Goal: Information Seeking & Learning: Learn about a topic

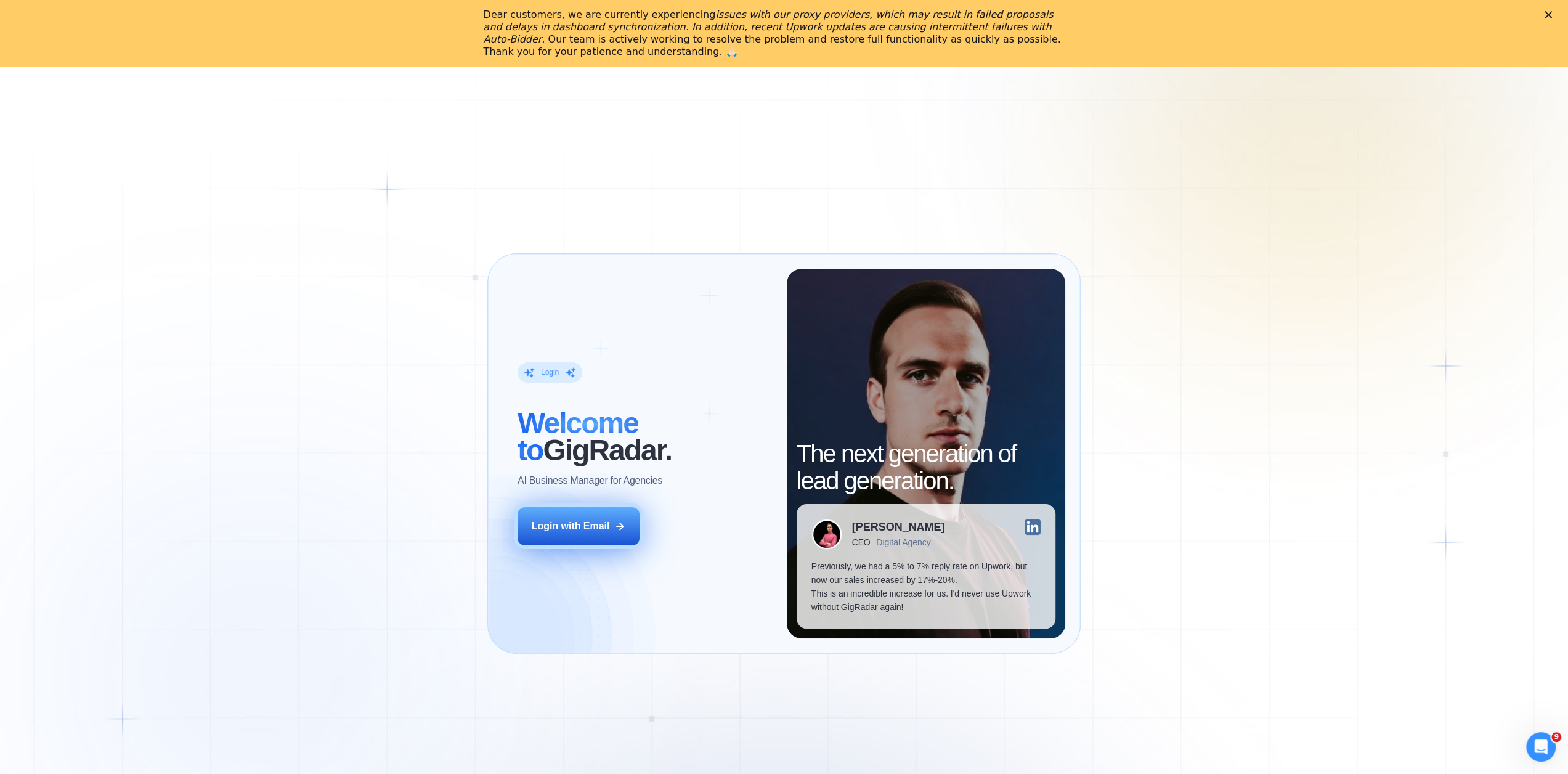
click at [579, 464] on h2 "‍ Welcome to GigRadar." at bounding box center [645, 437] width 255 height 54
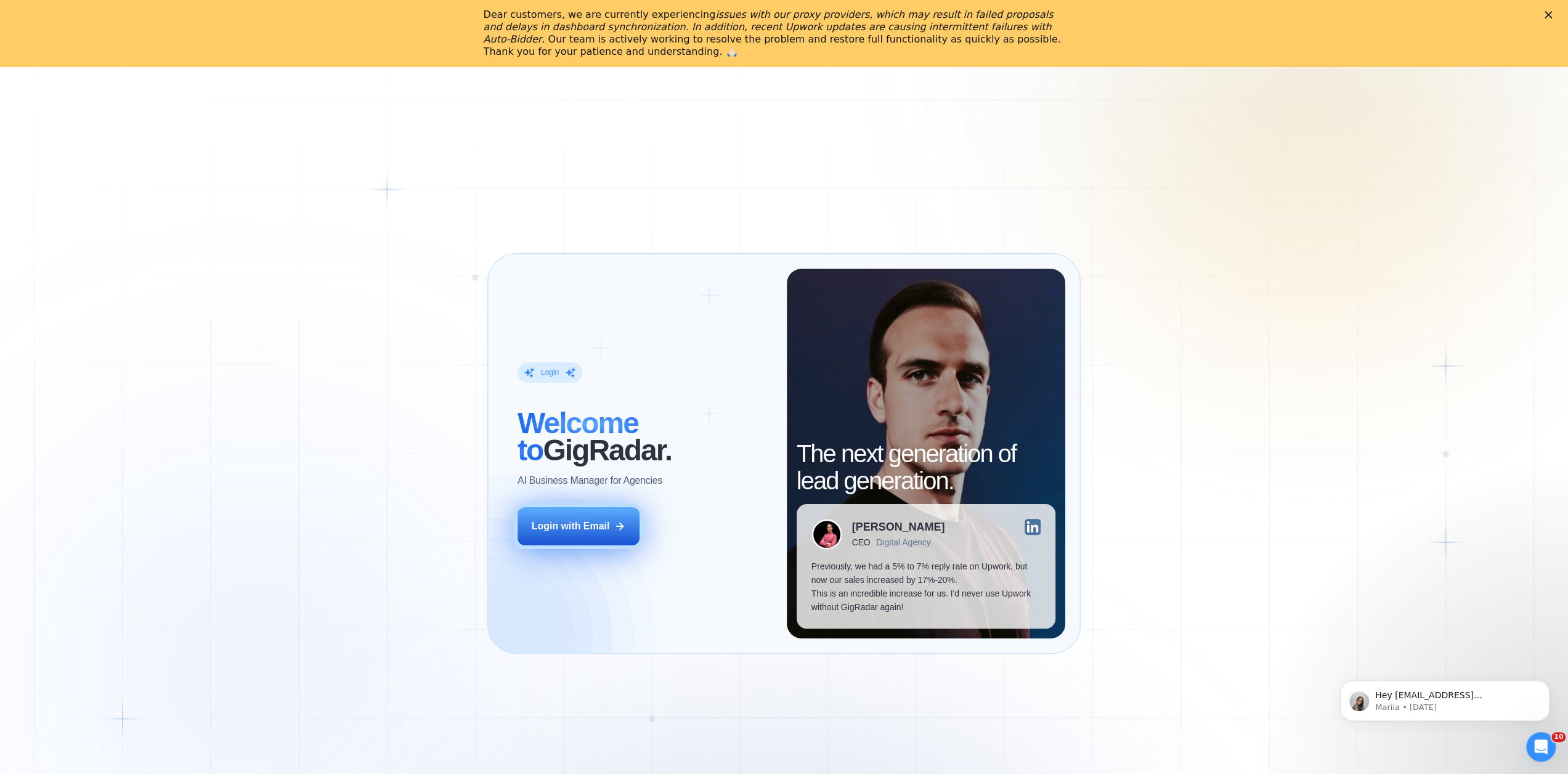
click at [579, 527] on div "Login with Email" at bounding box center [571, 526] width 78 height 14
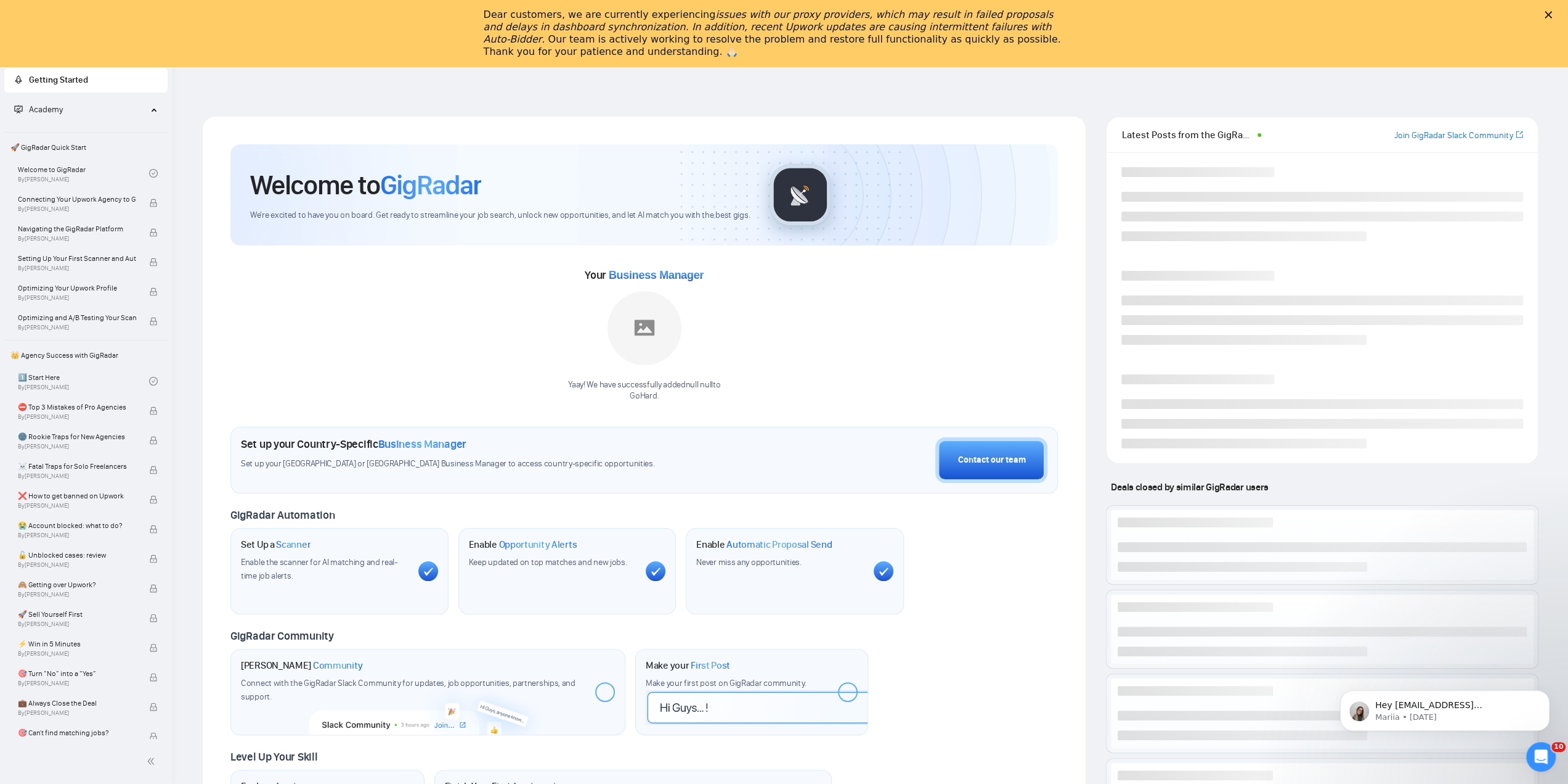
click at [1553, 15] on icon "Close" at bounding box center [1548, 15] width 7 height 7
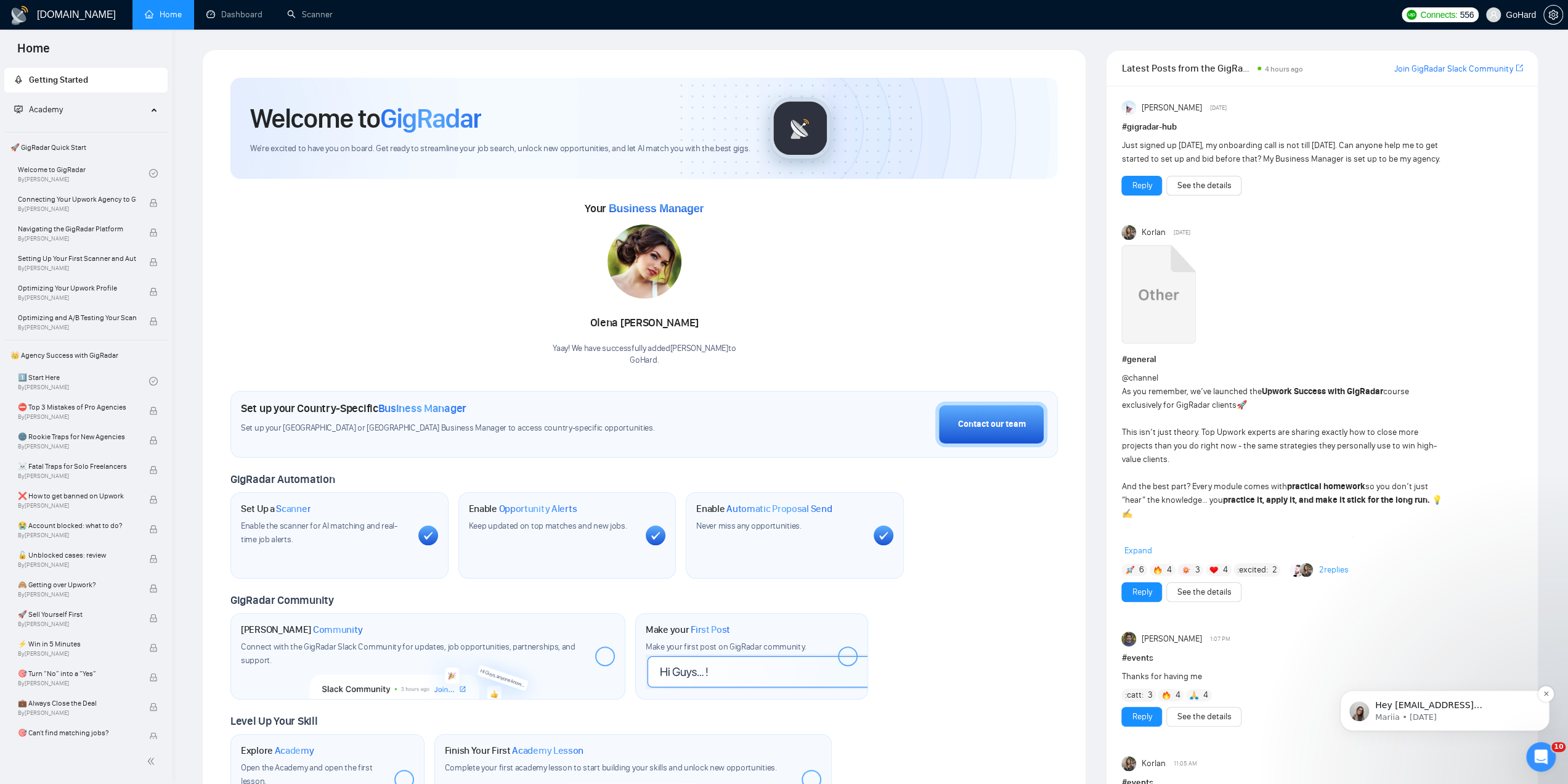
click at [1469, 717] on p "Mariia • [DATE]" at bounding box center [1455, 717] width 159 height 11
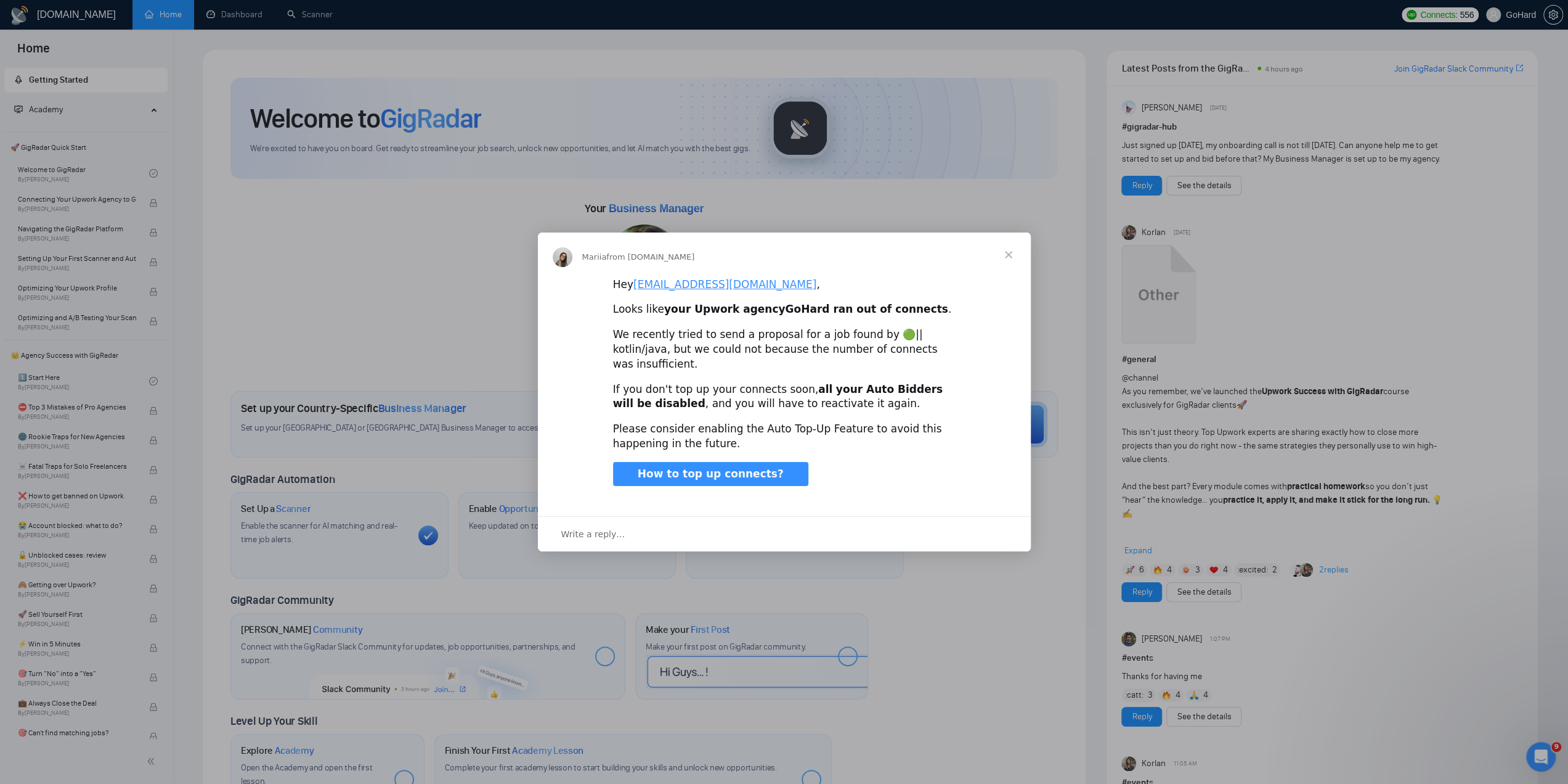
click at [1004, 261] on span "Close" at bounding box center [1008, 254] width 44 height 44
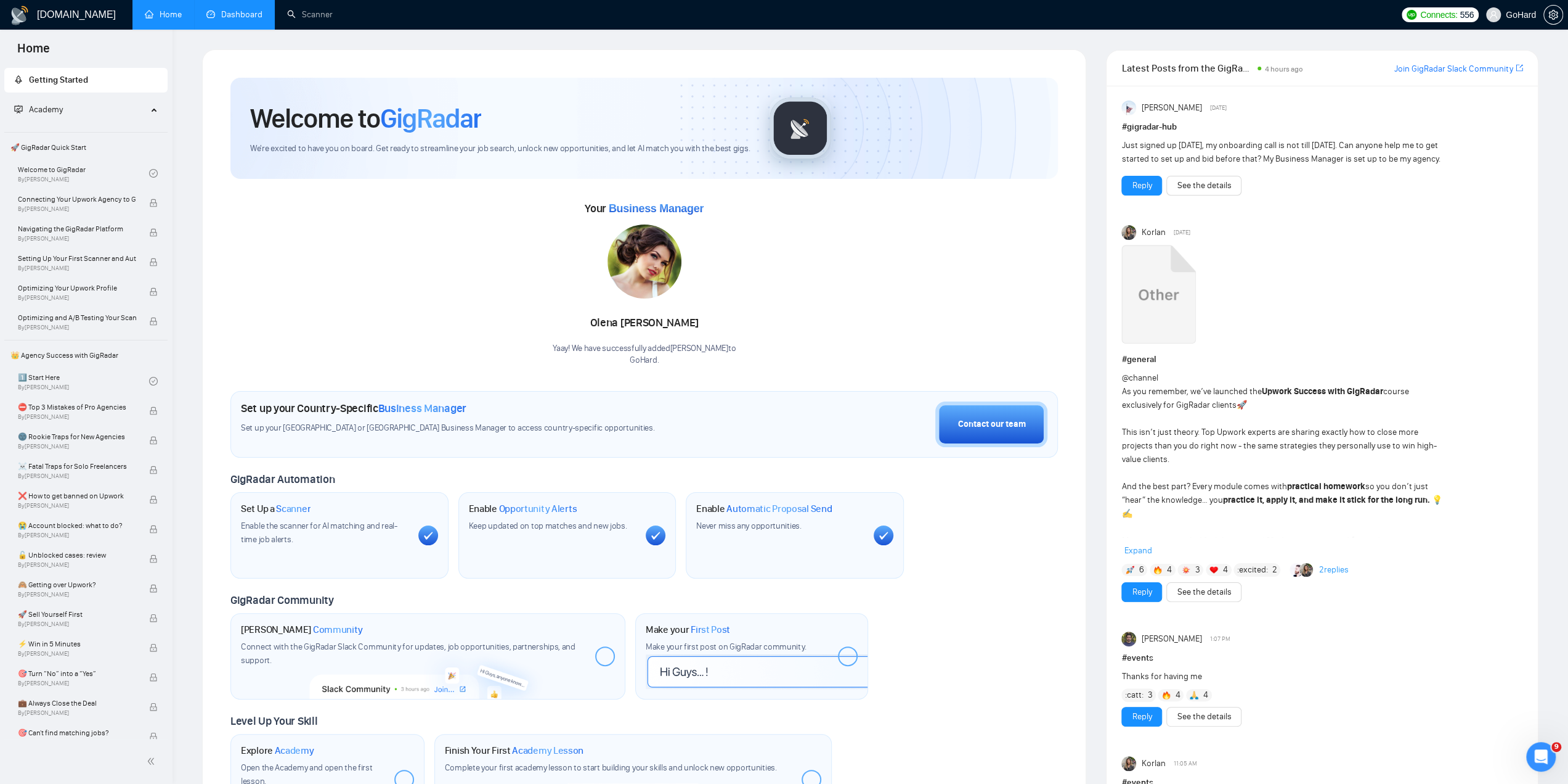
click at [248, 9] on link "Dashboard" at bounding box center [234, 14] width 56 height 11
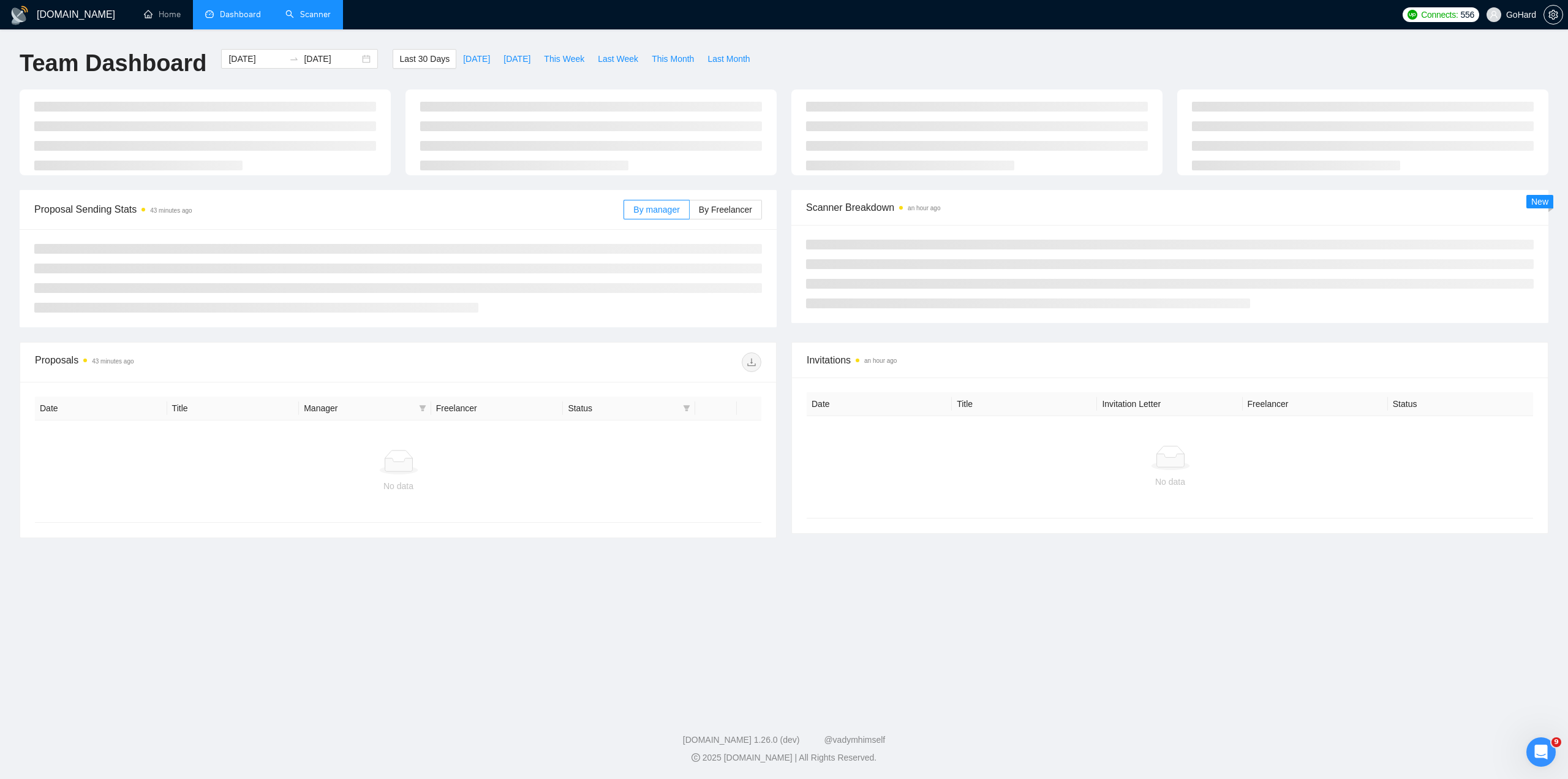
click at [305, 10] on link "Scanner" at bounding box center [308, 14] width 45 height 10
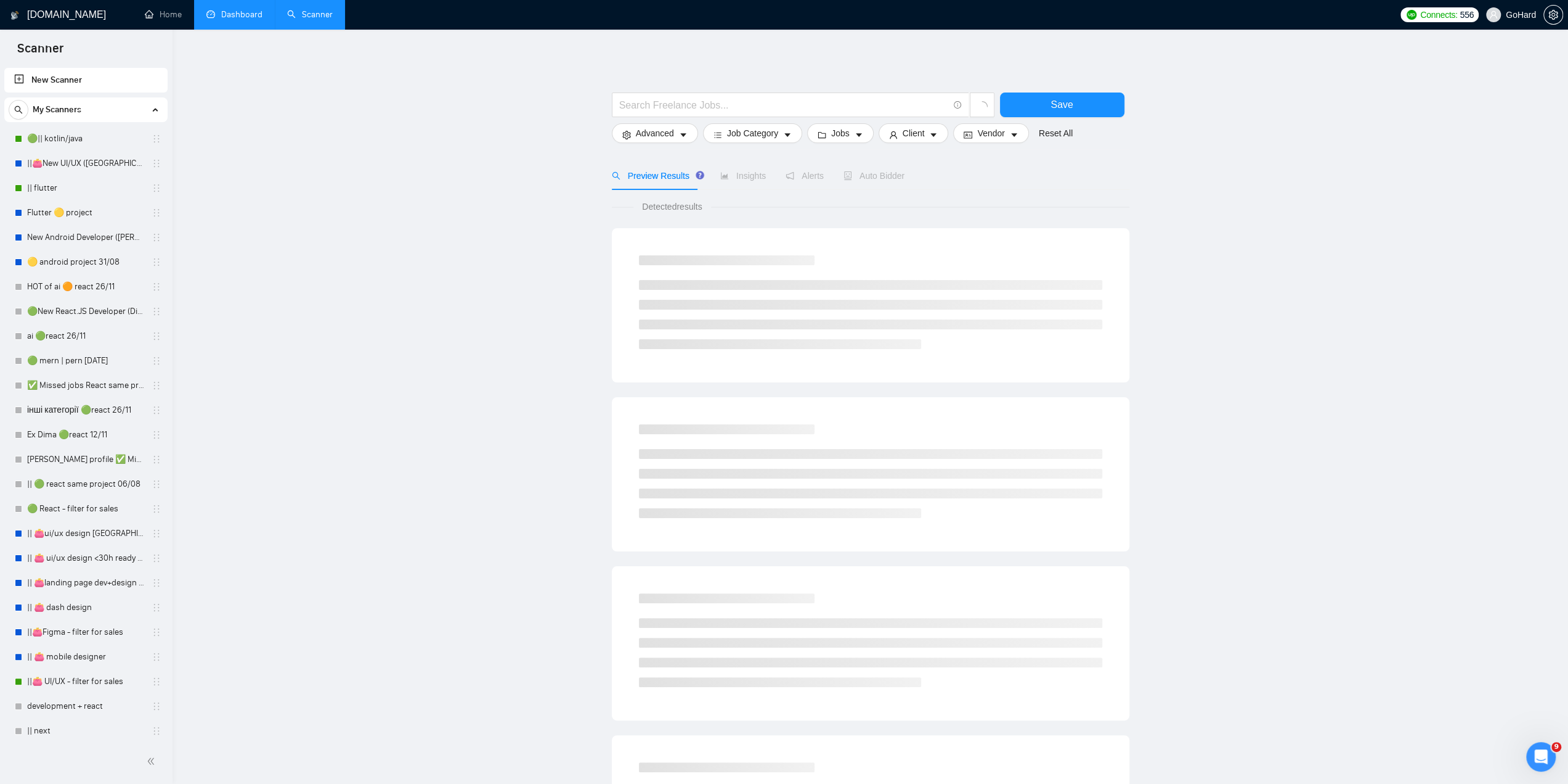
click at [245, 17] on link "Dashboard" at bounding box center [234, 14] width 56 height 11
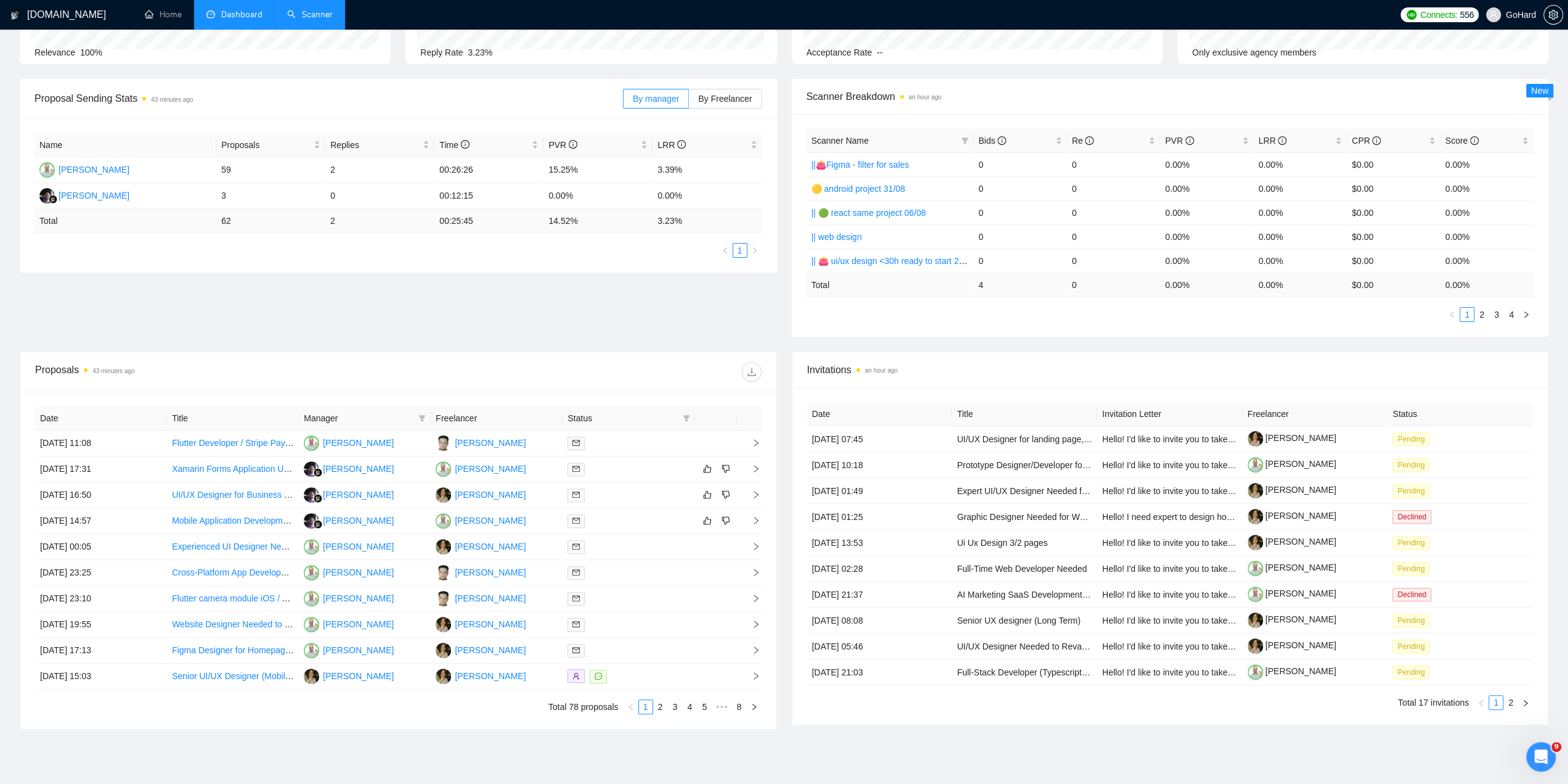
scroll to position [144, 0]
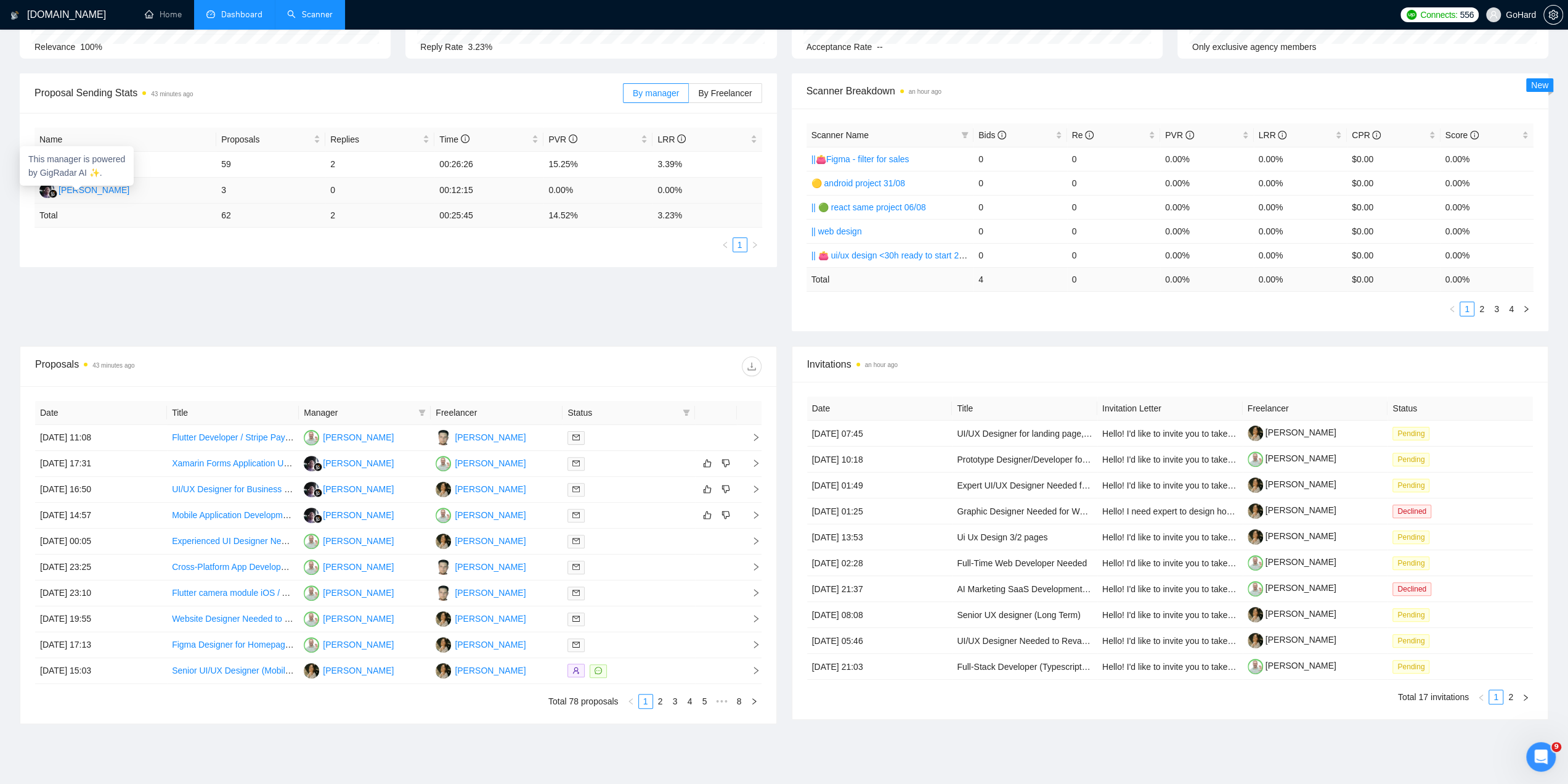
click at [105, 187] on div "Rustini Rustini" at bounding box center [94, 189] width 71 height 14
click at [579, 513] on icon "mail" at bounding box center [576, 515] width 7 height 7
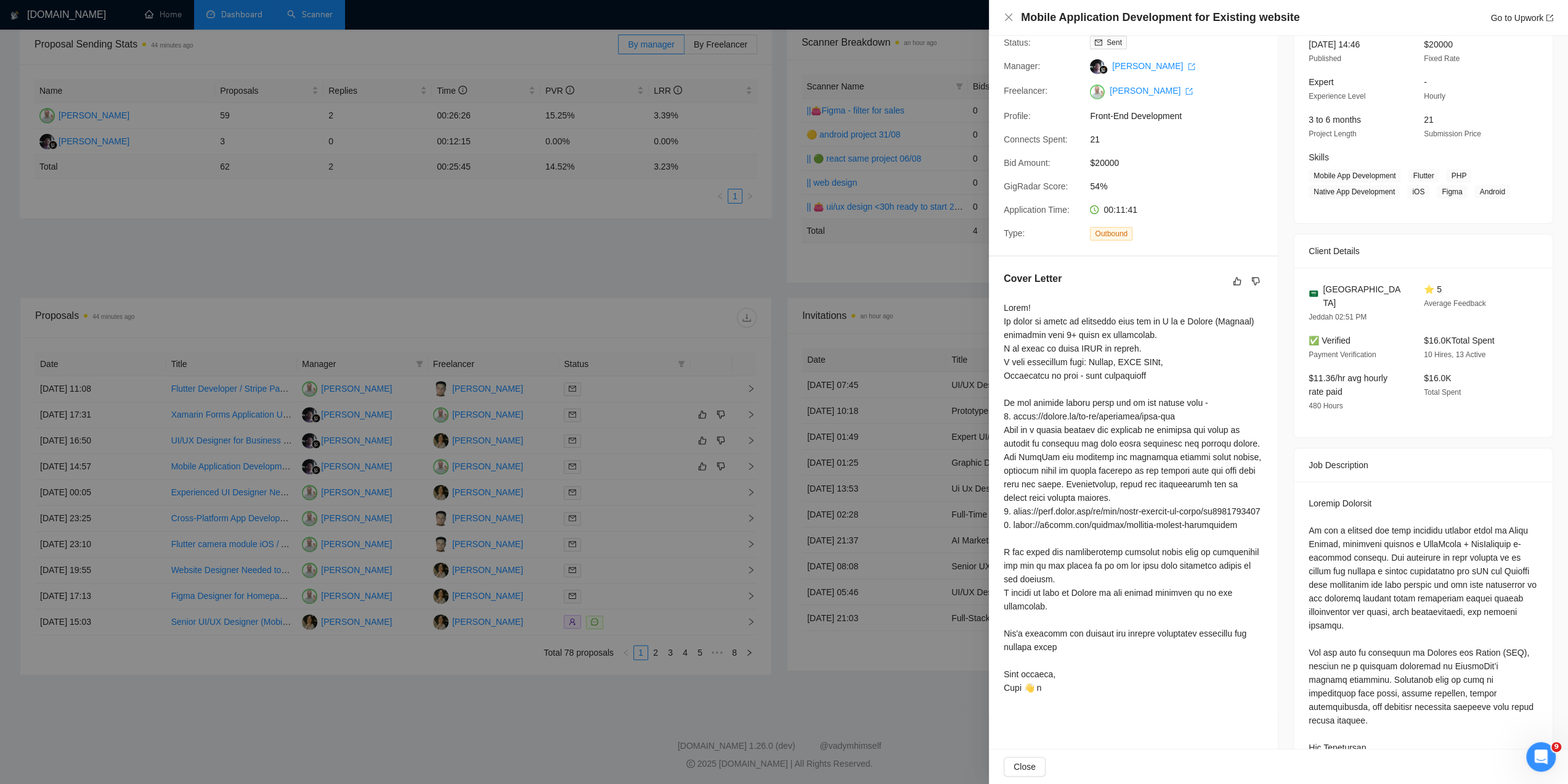
scroll to position [0, 0]
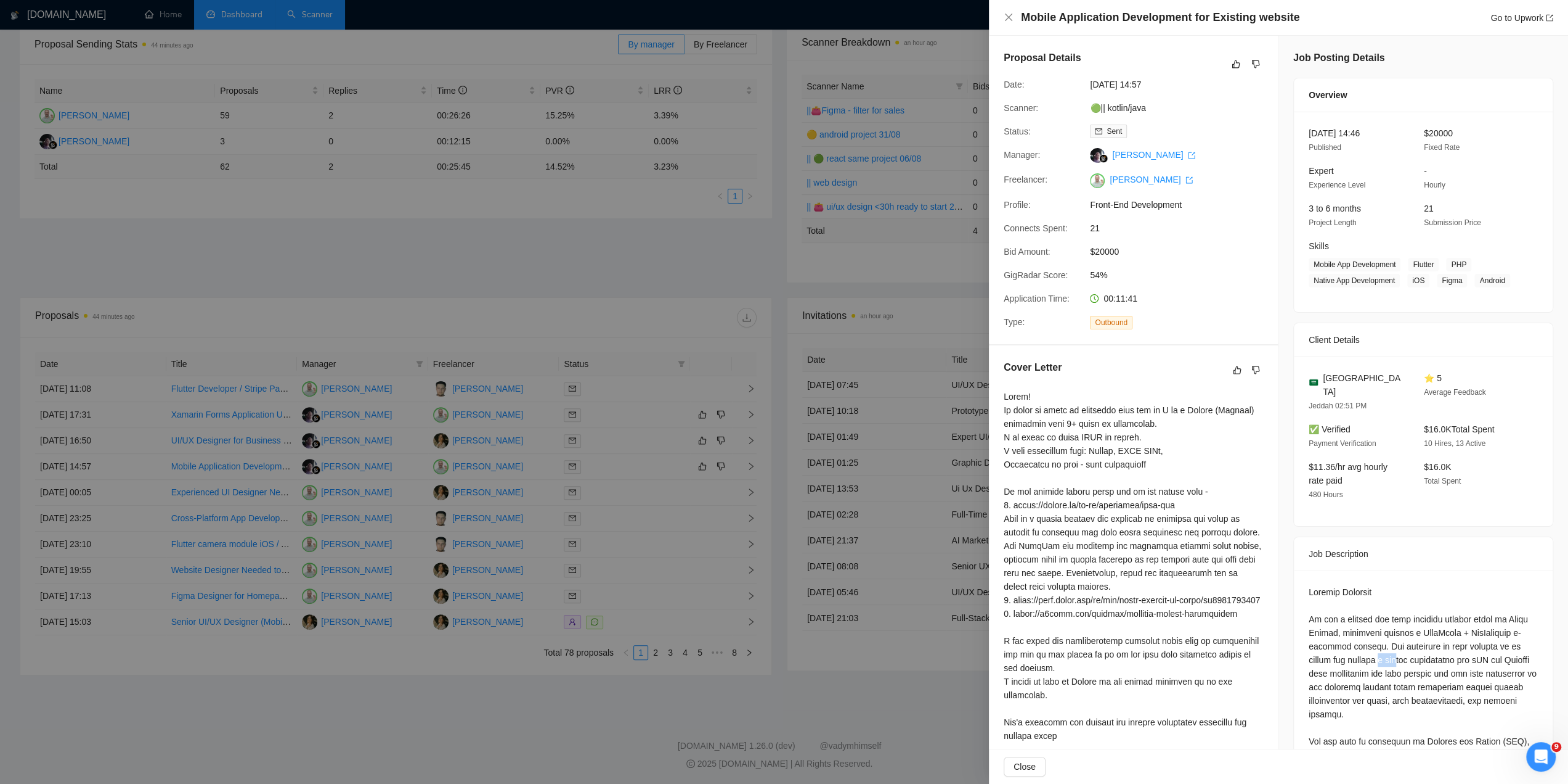
drag, startPoint x: 1389, startPoint y: 646, endPoint x: 1410, endPoint y: 651, distance: 21.6
click at [399, 244] on div at bounding box center [784, 392] width 1568 height 784
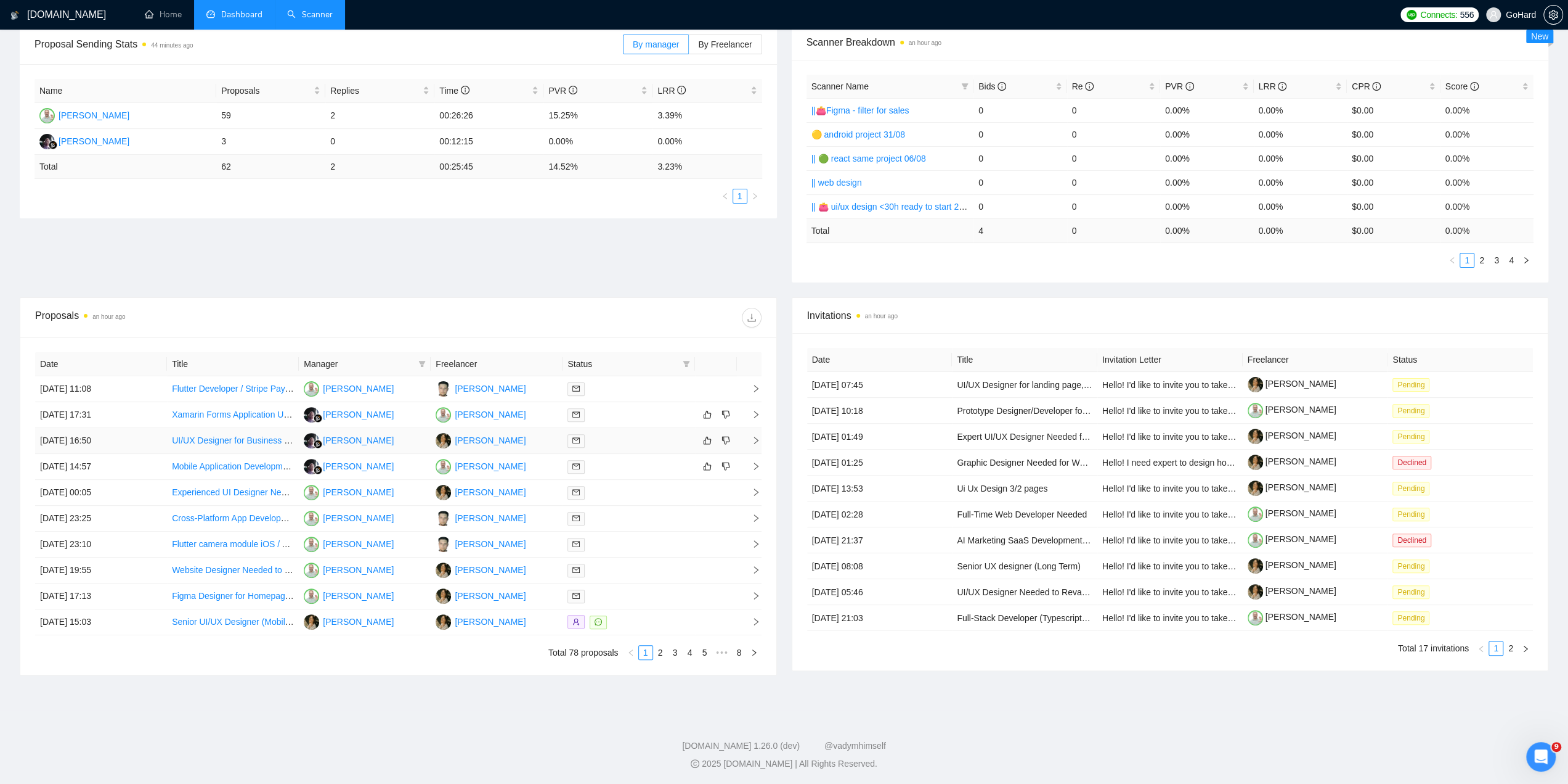
click at [395, 440] on td "Rustini Rustini" at bounding box center [365, 441] width 132 height 26
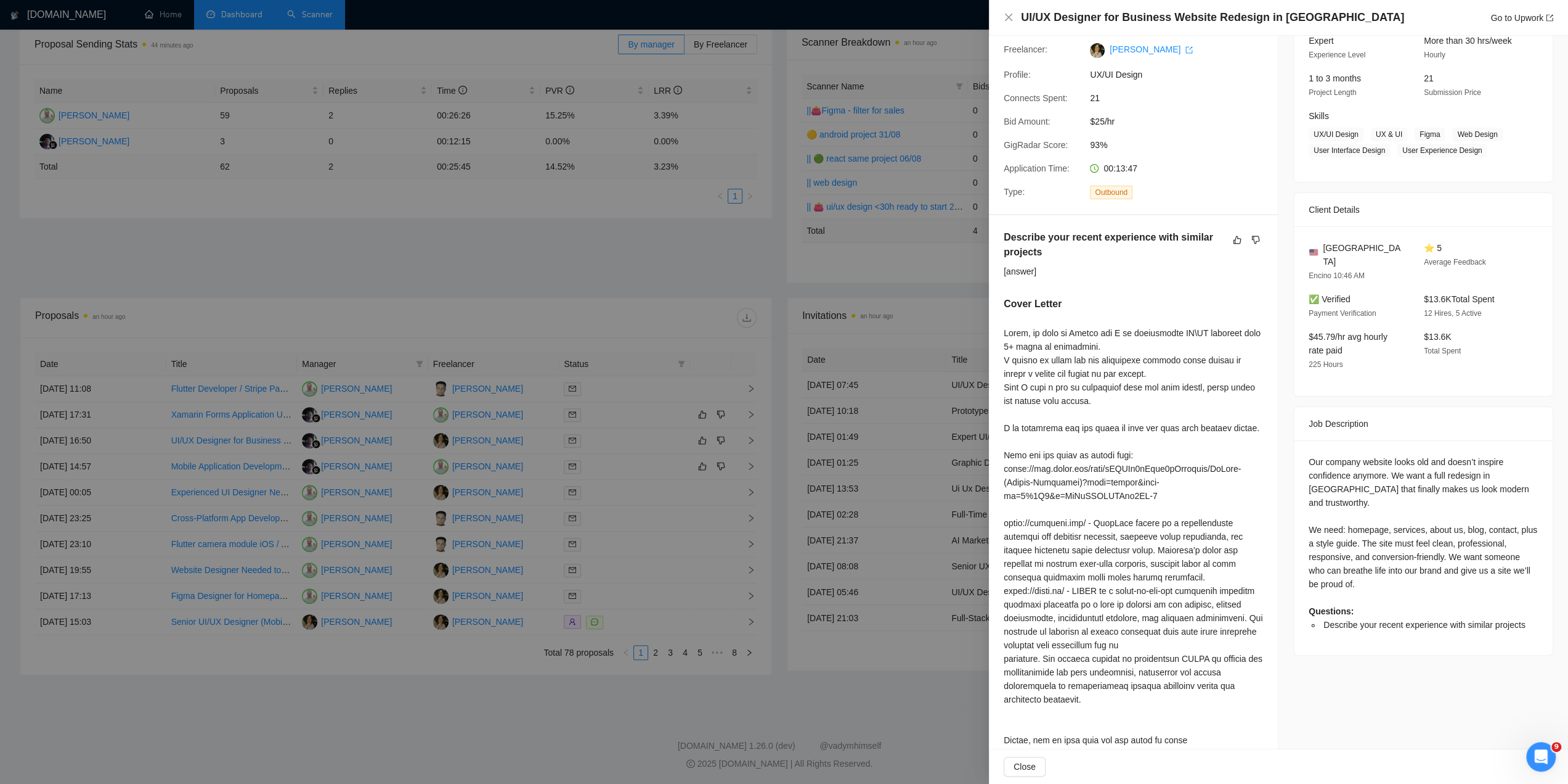
scroll to position [144, 0]
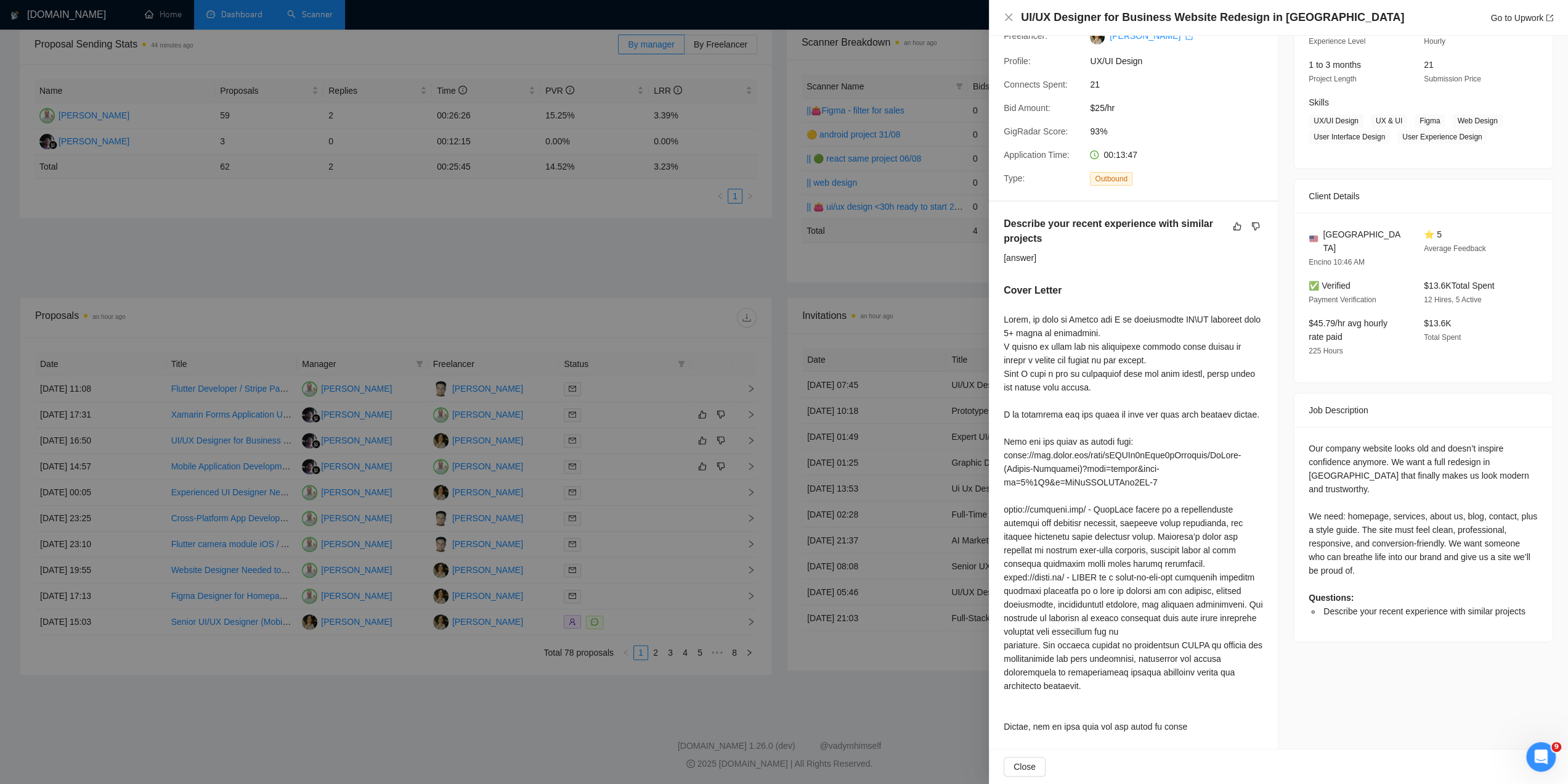
click at [672, 286] on div at bounding box center [784, 392] width 1568 height 784
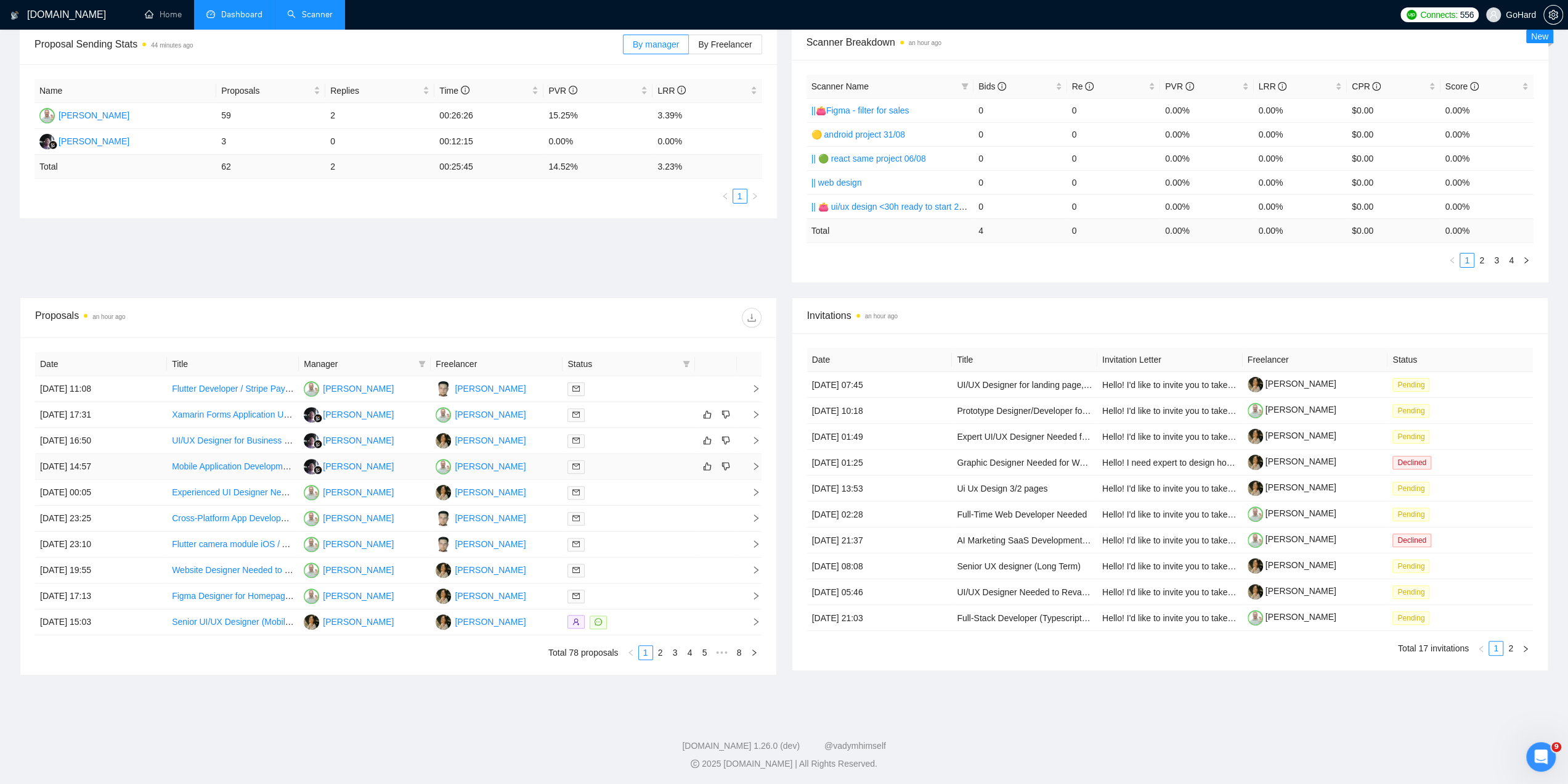
click at [533, 463] on td "Igor Vertepny" at bounding box center [497, 467] width 132 height 26
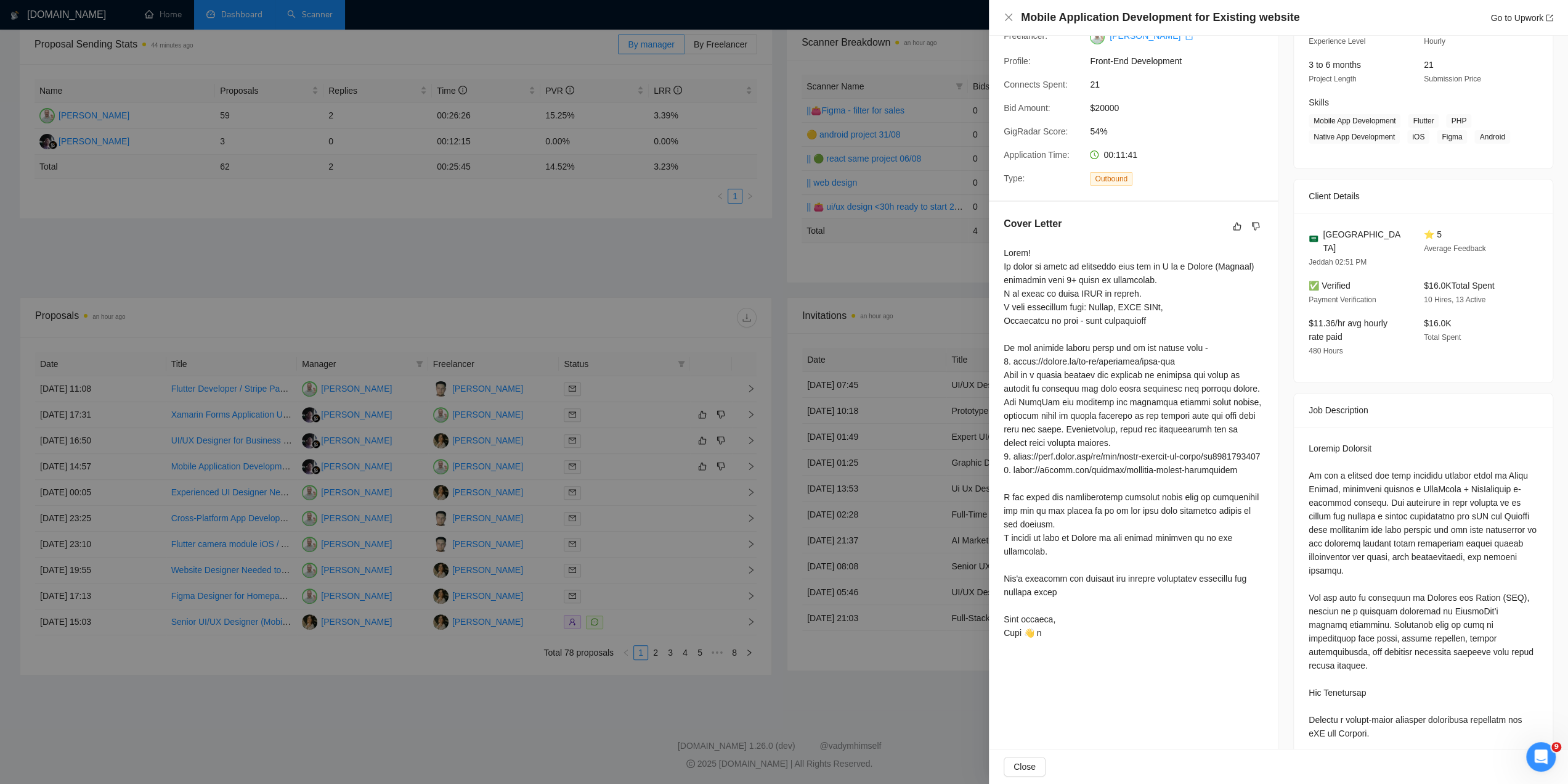
click at [564, 265] on div at bounding box center [784, 392] width 1568 height 784
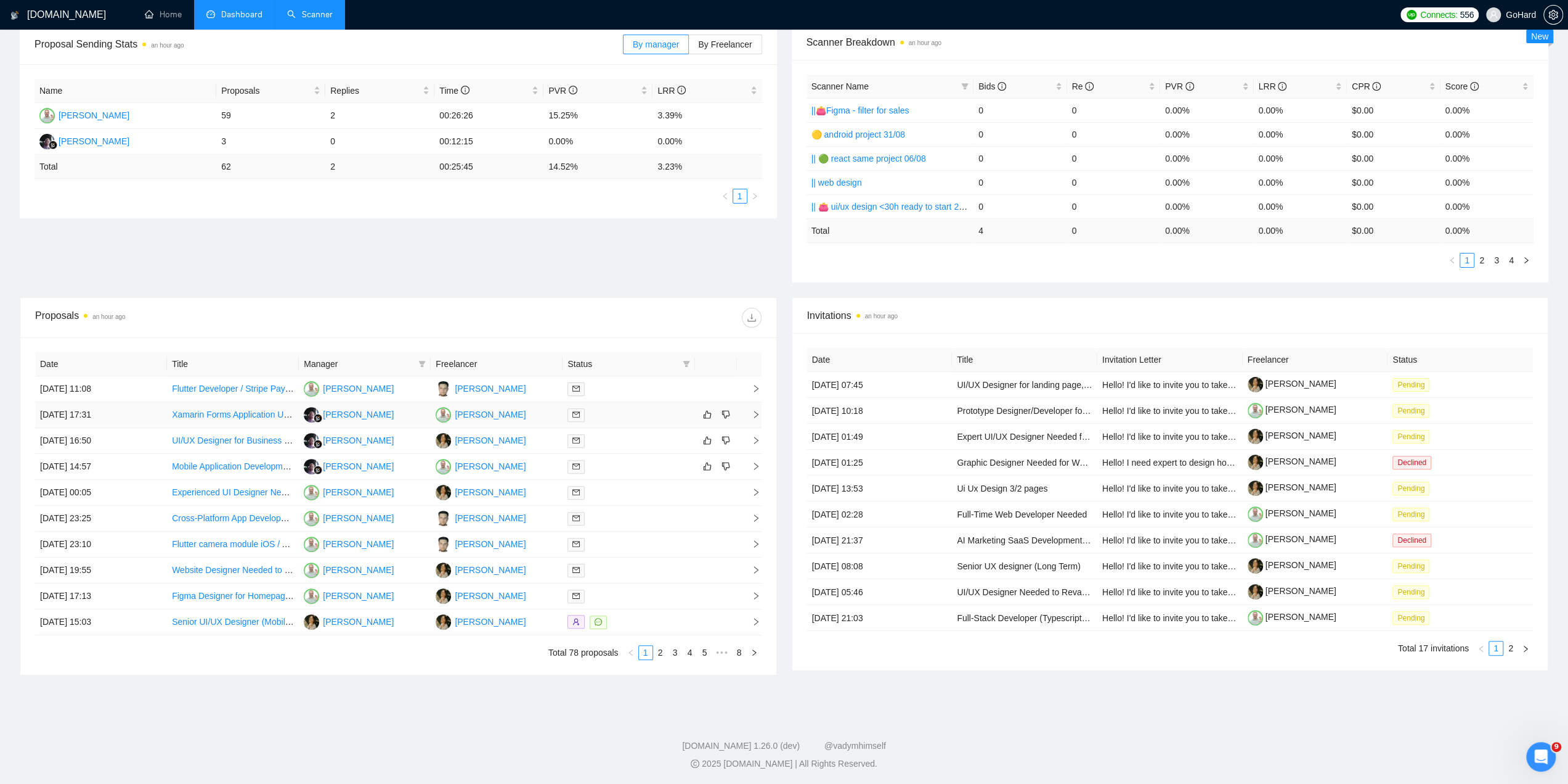
click at [523, 412] on td "Igor Vertepny" at bounding box center [497, 415] width 132 height 26
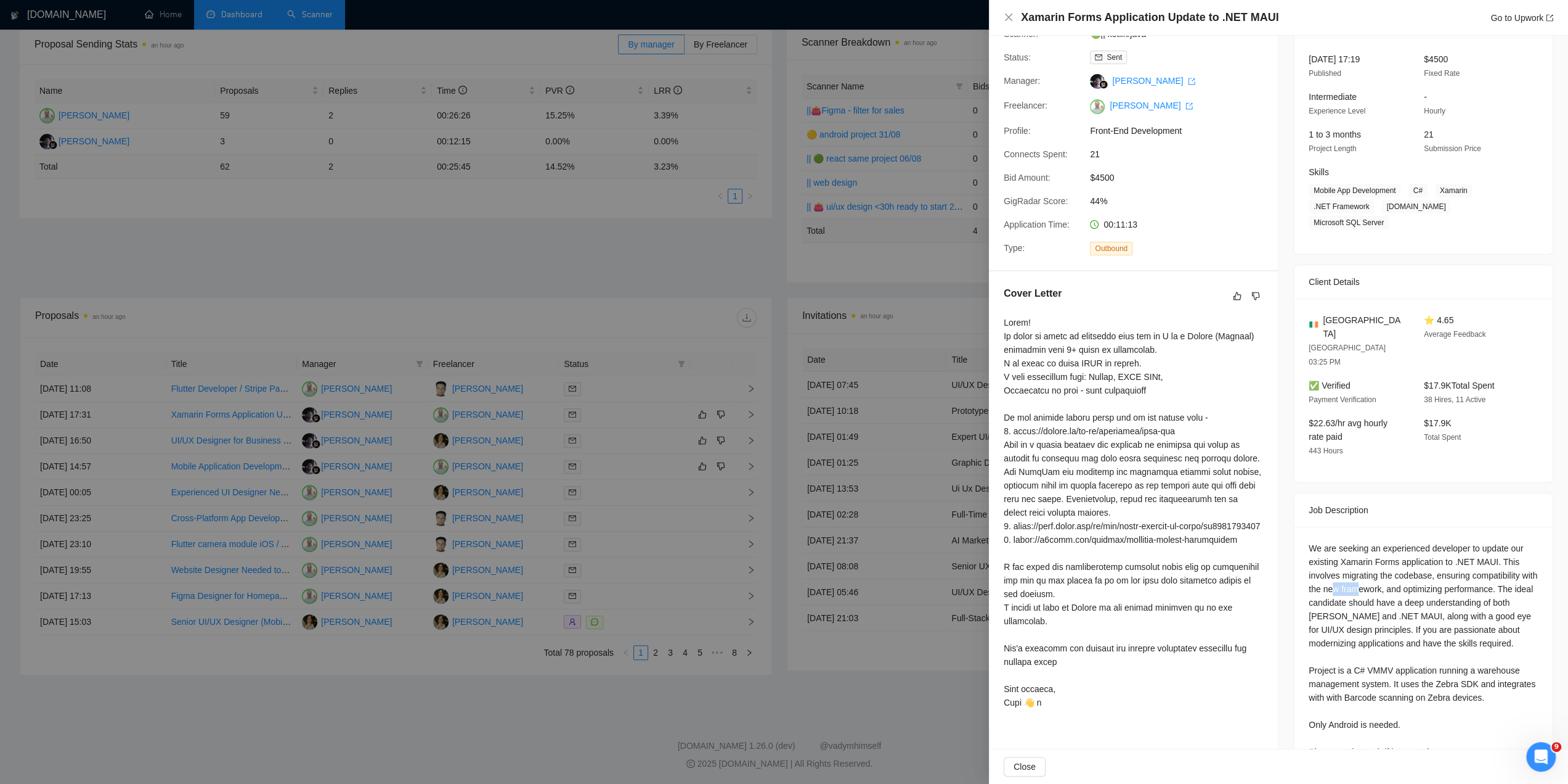
drag, startPoint x: 1349, startPoint y: 548, endPoint x: 1370, endPoint y: 546, distance: 21.1
click at [1370, 546] on div "We are seeking an experienced developer to update our existing Xamarin Forms ap…" at bounding box center [1423, 650] width 229 height 217
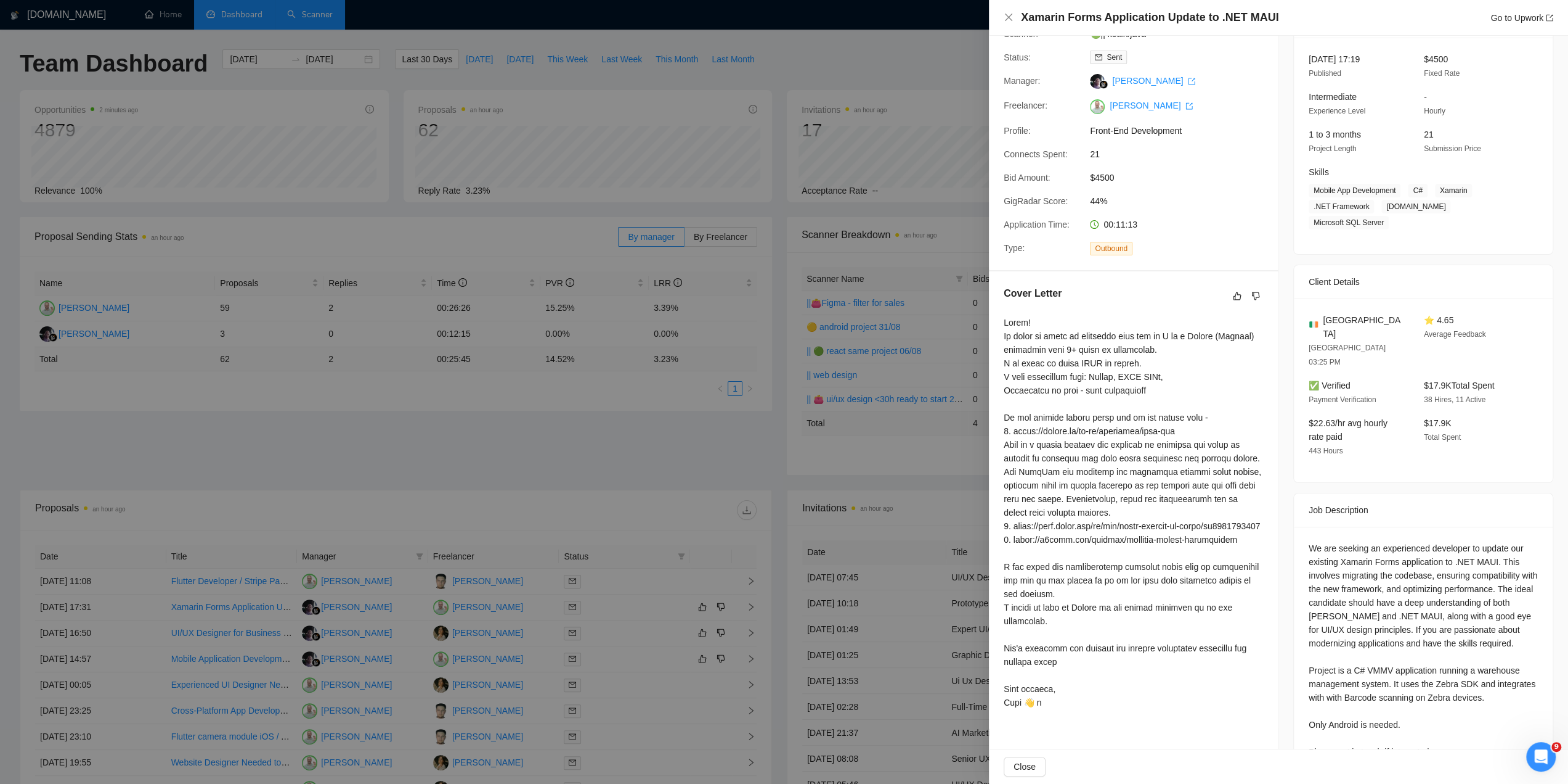
click at [1372, 193] on span "Mobile App Development" at bounding box center [1355, 190] width 92 height 14
click at [1397, 248] on div "Job Posting Details Overview 27 Aug, 2025 17:19 Published $4500 Fixed Rate Inte…" at bounding box center [1423, 378] width 290 height 832
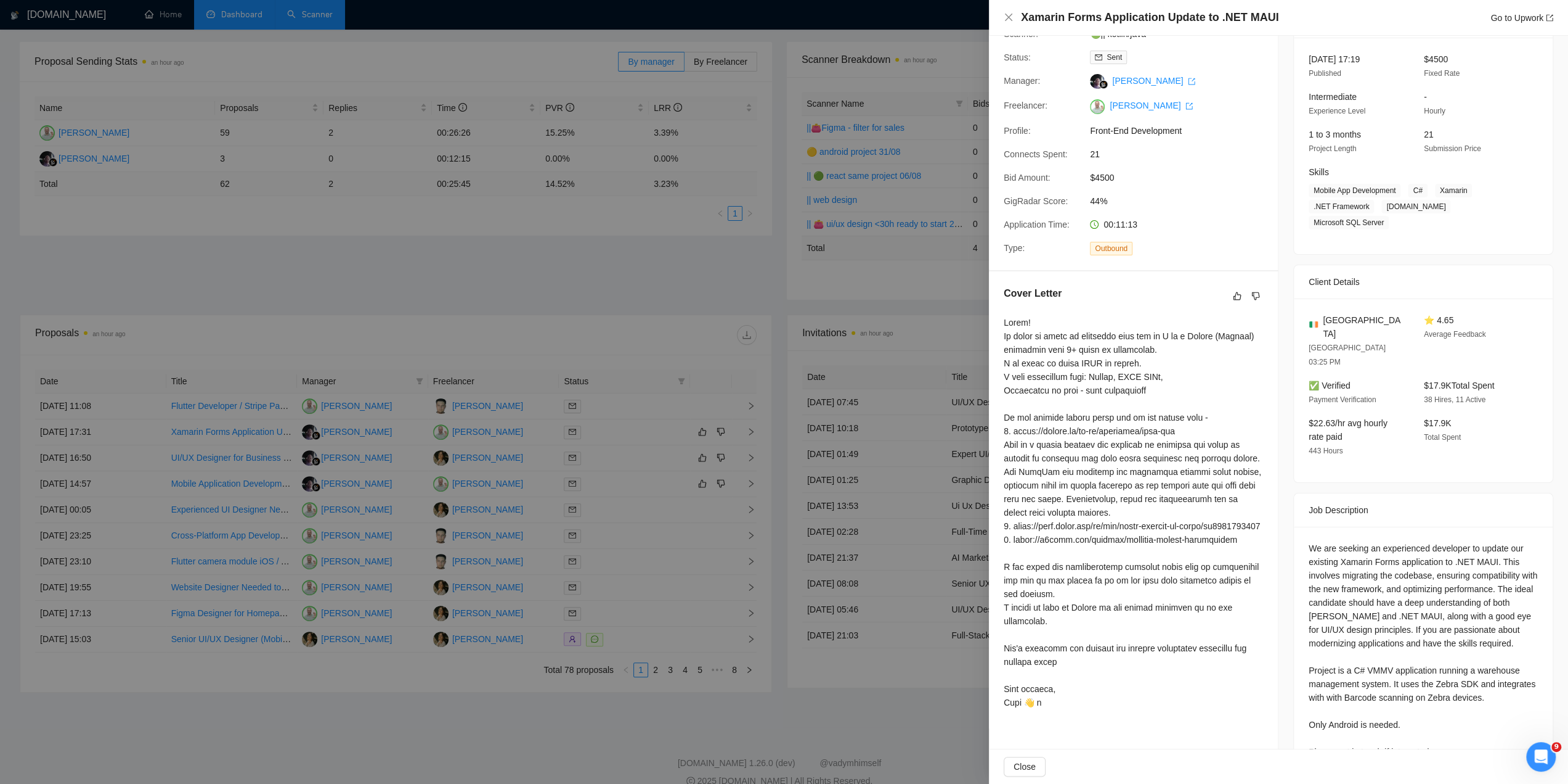
scroll to position [193, 0]
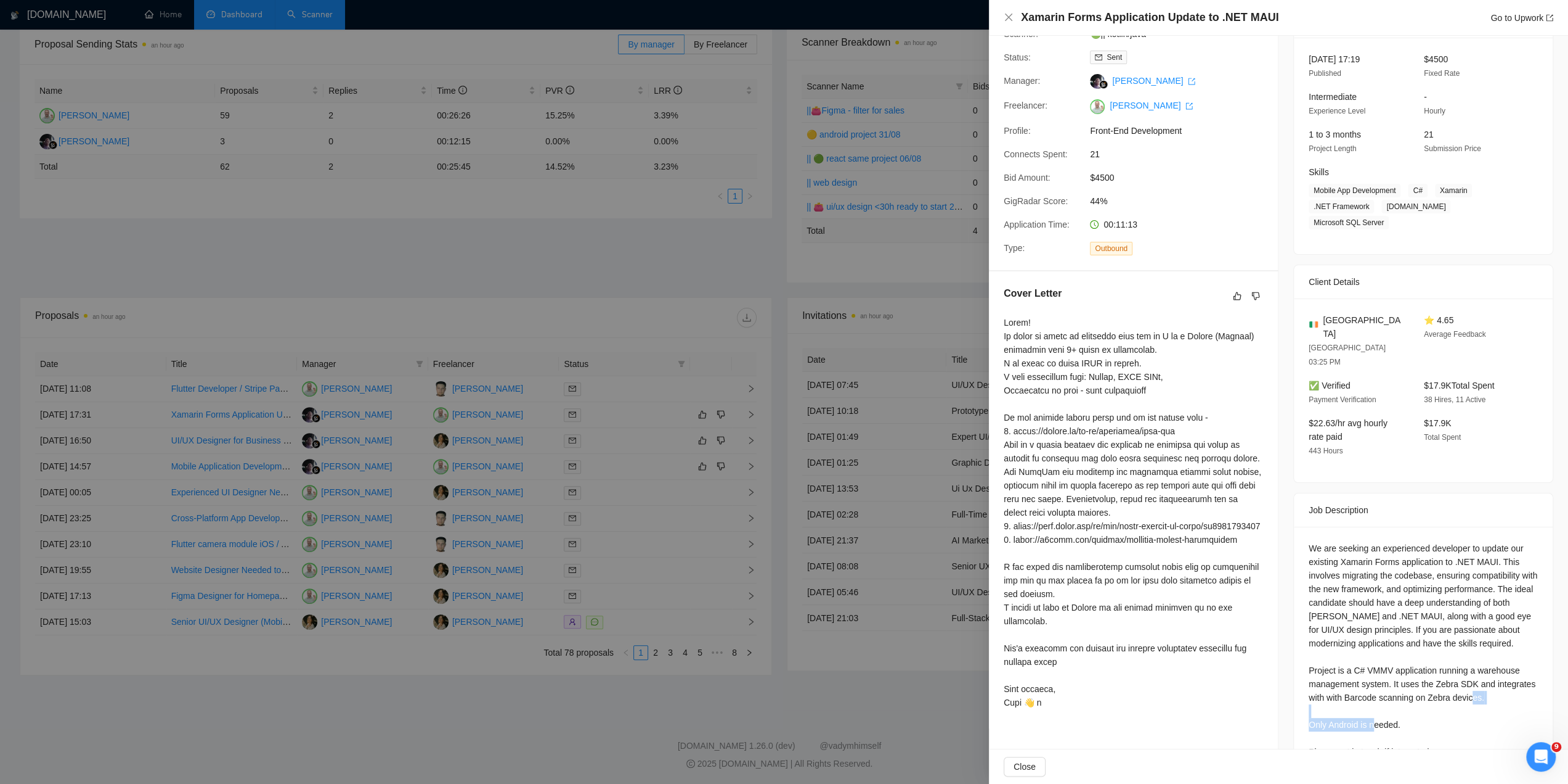
drag, startPoint x: 1307, startPoint y: 681, endPoint x: 1407, endPoint y: 680, distance: 100.0
click at [1407, 680] on div "We are seeking an experienced developer to update our existing Xamarin Forms ap…" at bounding box center [1423, 650] width 229 height 217
click at [1324, 675] on div "We are seeking an experienced developer to update our existing Xamarin Forms ap…" at bounding box center [1423, 650] width 229 height 217
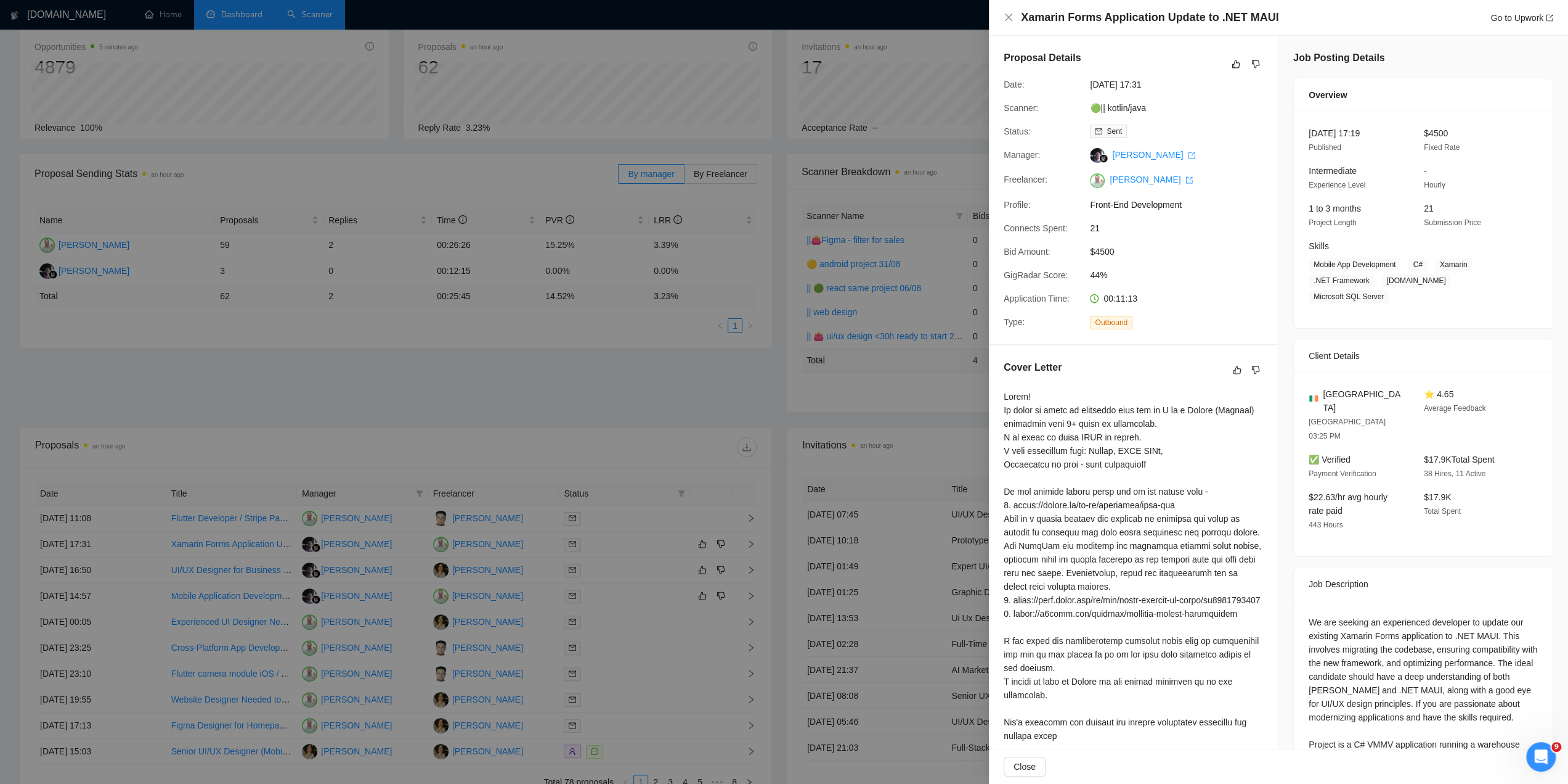
scroll to position [49, 0]
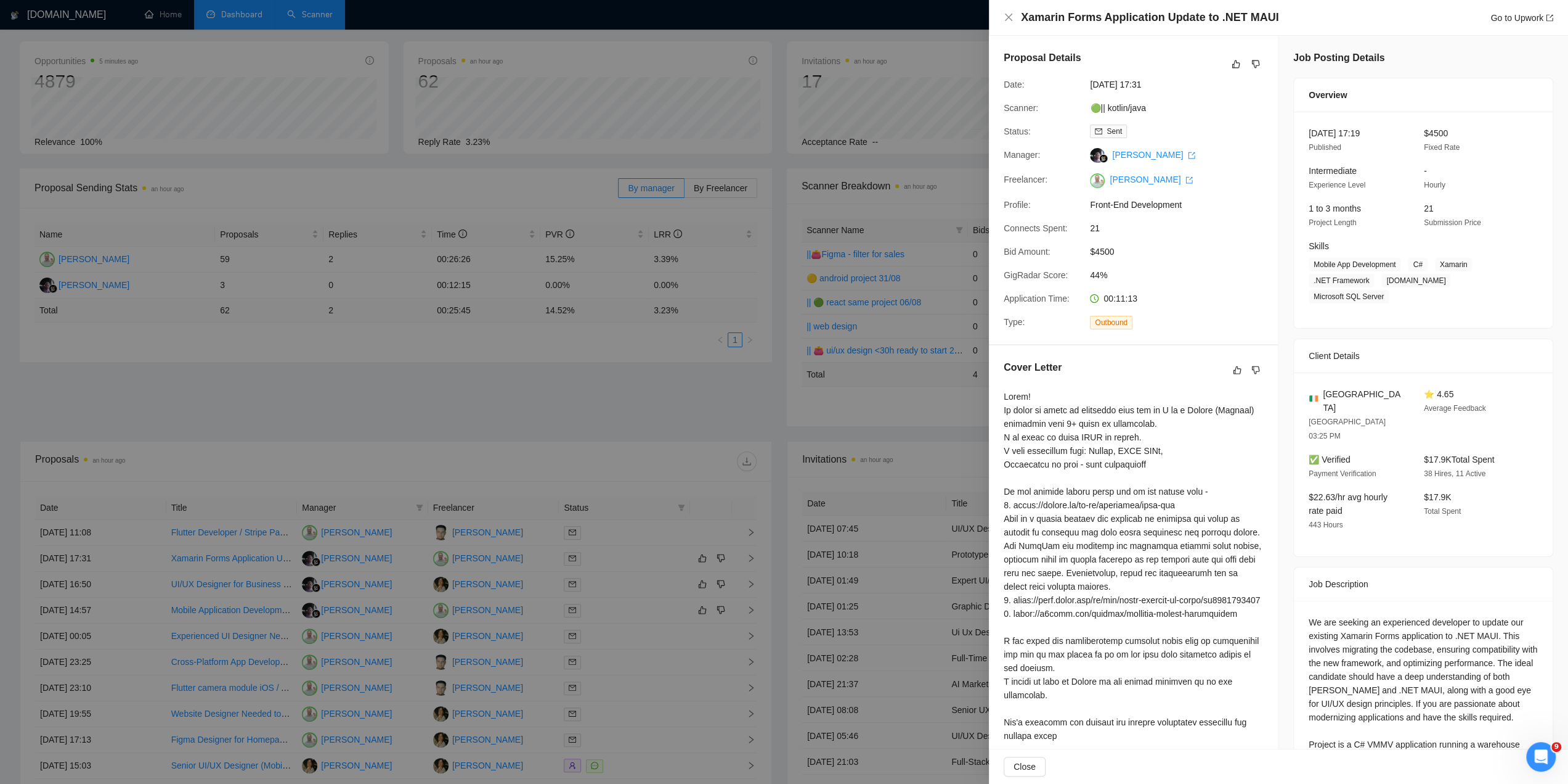
click at [610, 351] on div at bounding box center [784, 392] width 1568 height 784
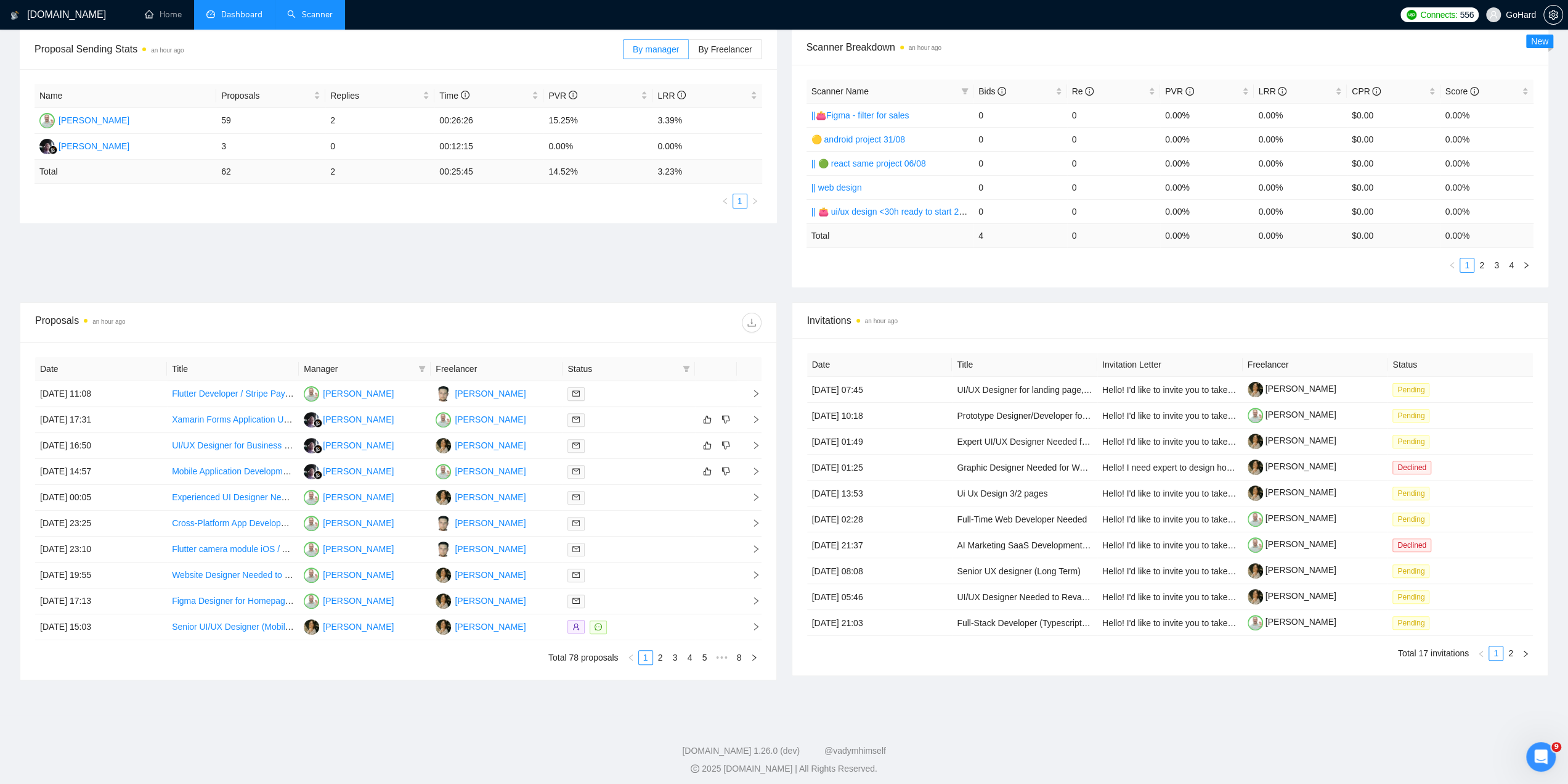
scroll to position [193, 0]
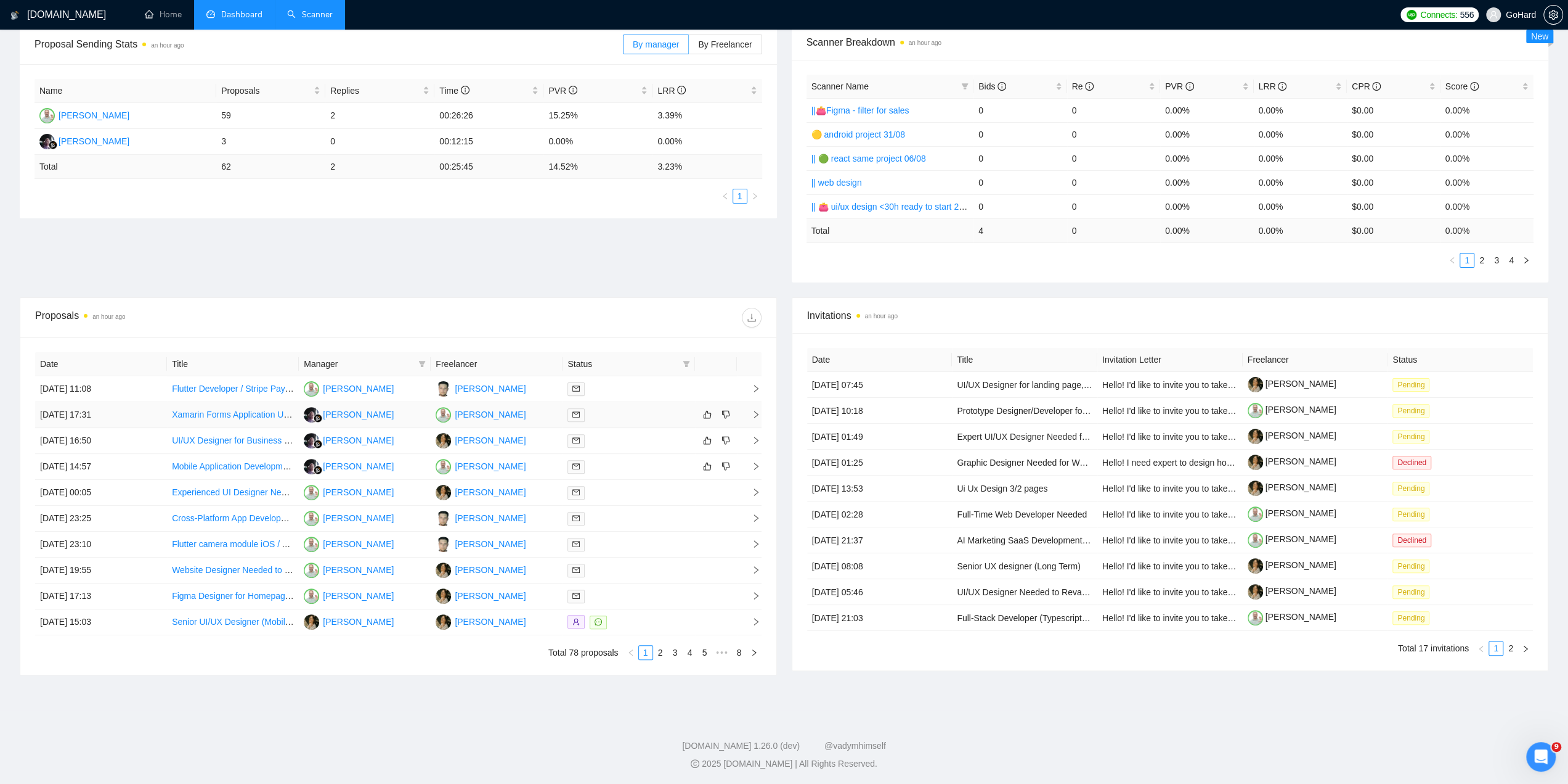
click at [543, 416] on td "Igor Vertepny" at bounding box center [497, 415] width 132 height 26
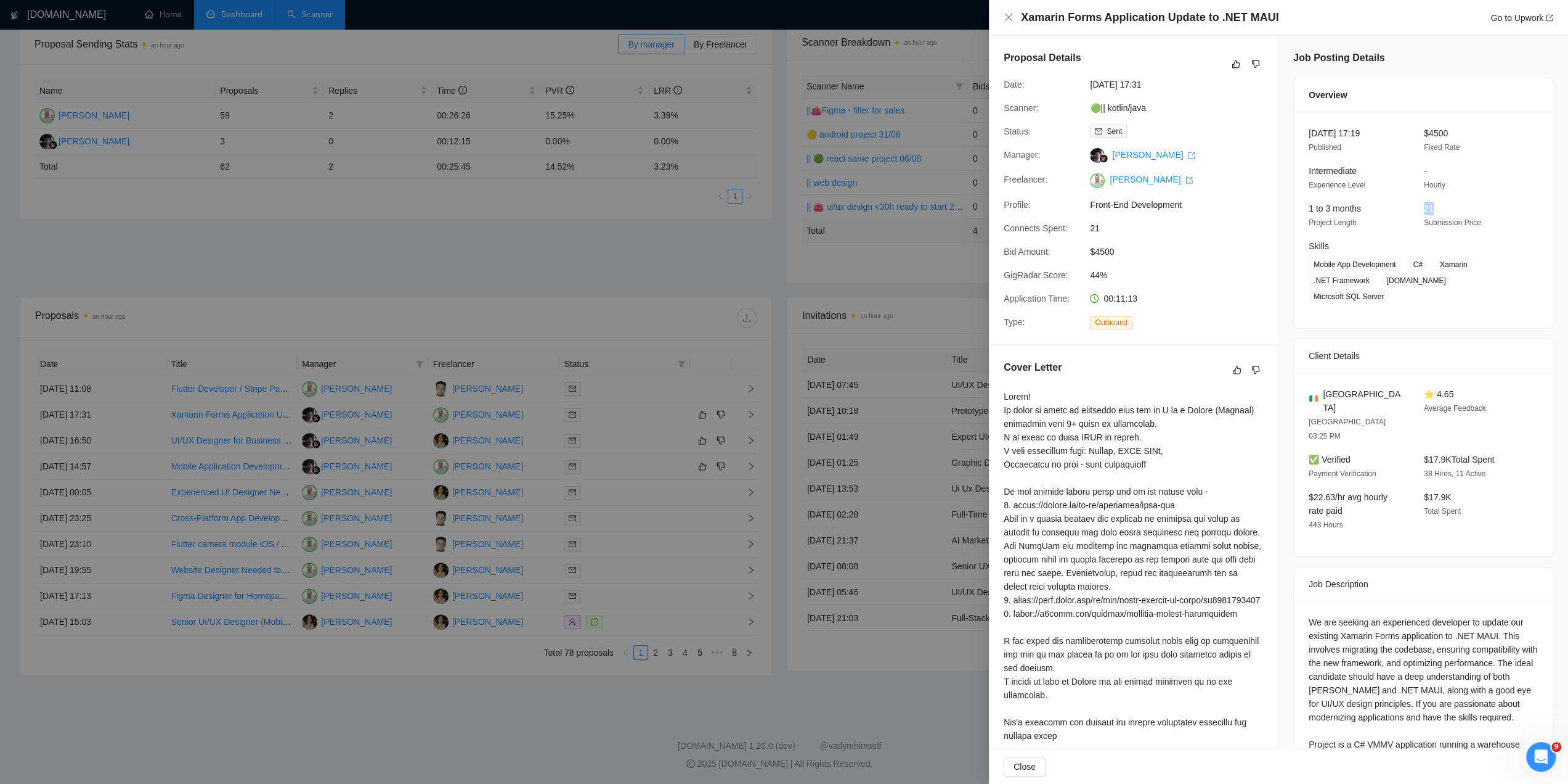
drag, startPoint x: 1420, startPoint y: 206, endPoint x: 1453, endPoint y: 204, distance: 33.1
click at [1458, 205] on div "21 Submission Price" at bounding box center [1472, 215] width 105 height 28
click at [1453, 205] on div "21 Submission Price" at bounding box center [1472, 215] width 105 height 28
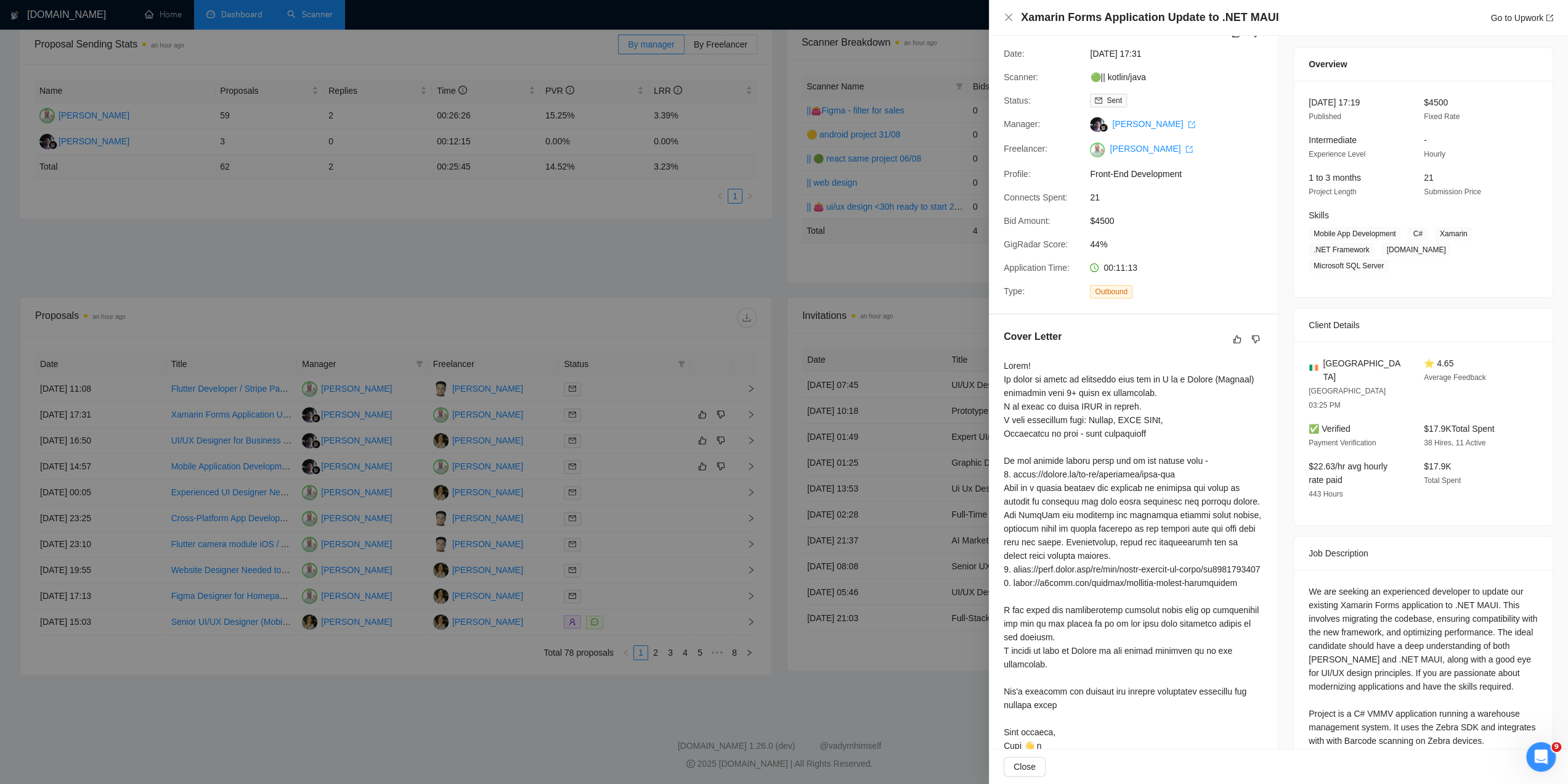
scroll to position [0, 0]
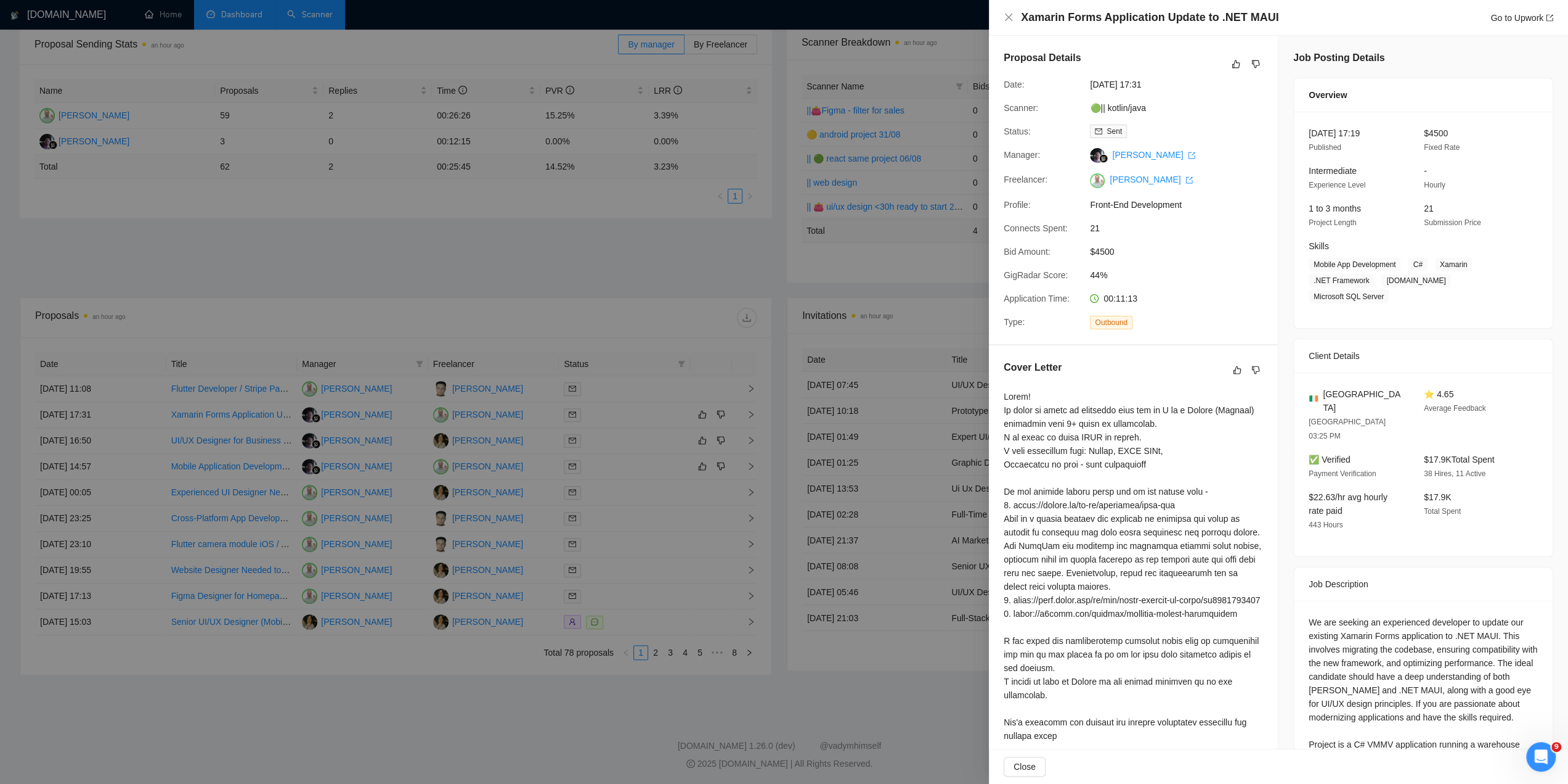
click at [1007, 11] on div "Xamarin Forms Application Update to .NET MAUI Go to Upwork" at bounding box center [1278, 17] width 550 height 15
click at [1007, 13] on icon "close" at bounding box center [1008, 17] width 10 height 10
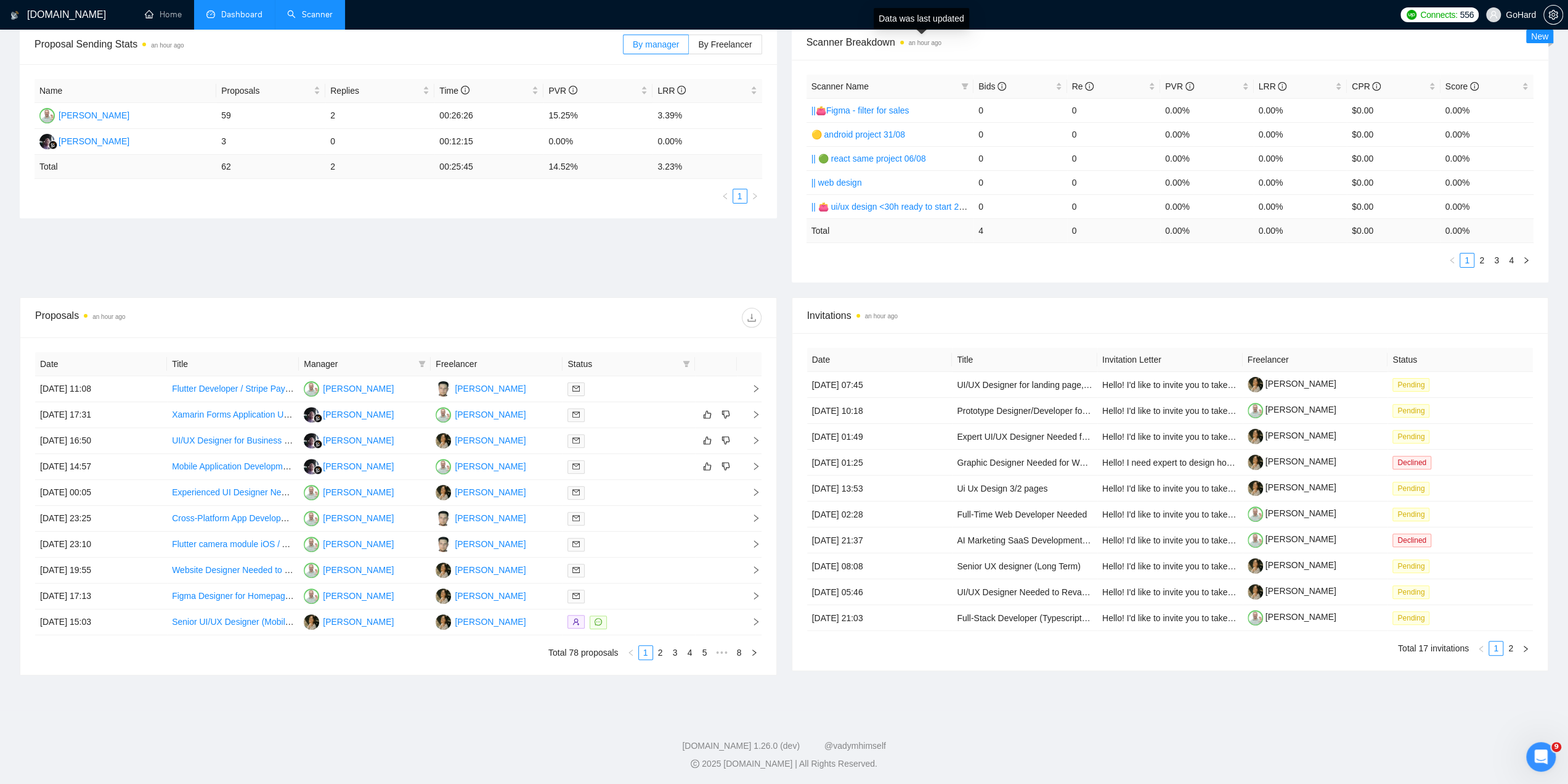
click at [920, 45] on time "an hour ago" at bounding box center [925, 43] width 32 height 6
click at [923, 68] on div "Scanner Name Bids Re PVR LRR CPR Score ||👛Figma - filter for sales 0 0 0.00% 0.…" at bounding box center [1170, 171] width 758 height 222
click at [674, 285] on div "Proposal Sending Stats an hour ago By manager By Freelancer Name Proposals Repl…" at bounding box center [784, 160] width 1544 height 273
click at [171, 19] on link "Home" at bounding box center [163, 14] width 37 height 11
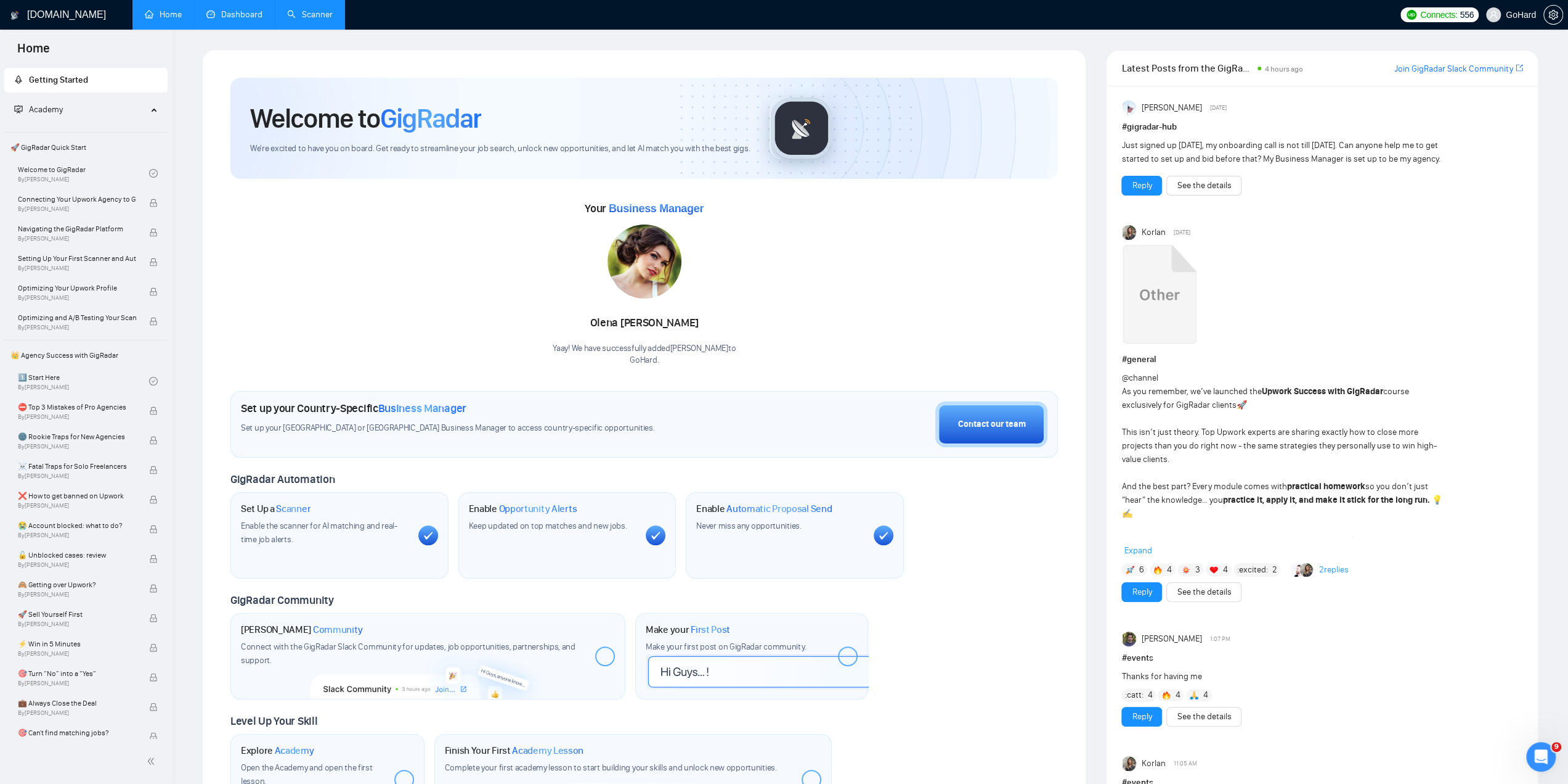
click at [247, 17] on link "Dashboard" at bounding box center [234, 14] width 56 height 11
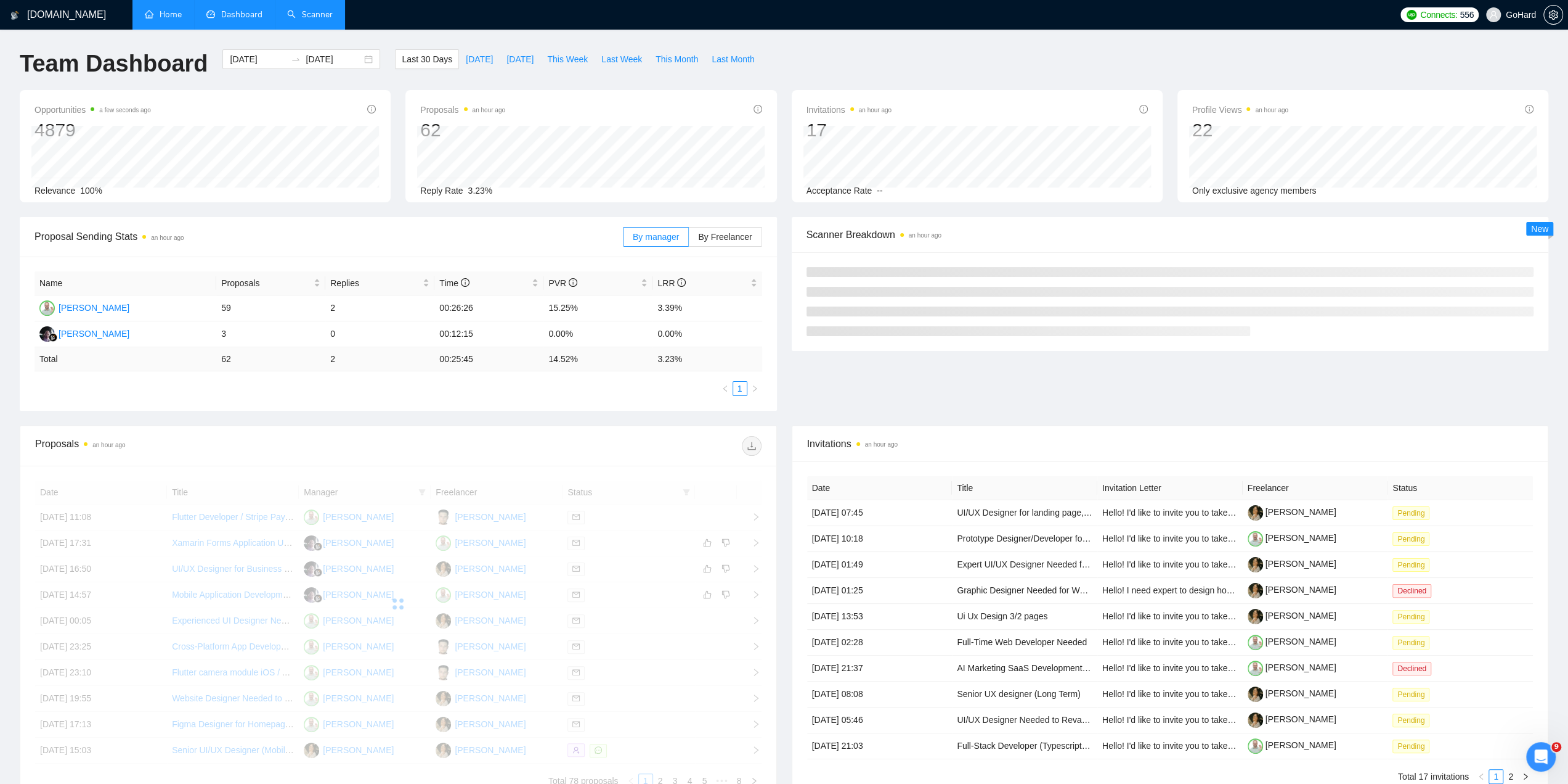
click at [315, 15] on link "Scanner" at bounding box center [310, 14] width 45 height 11
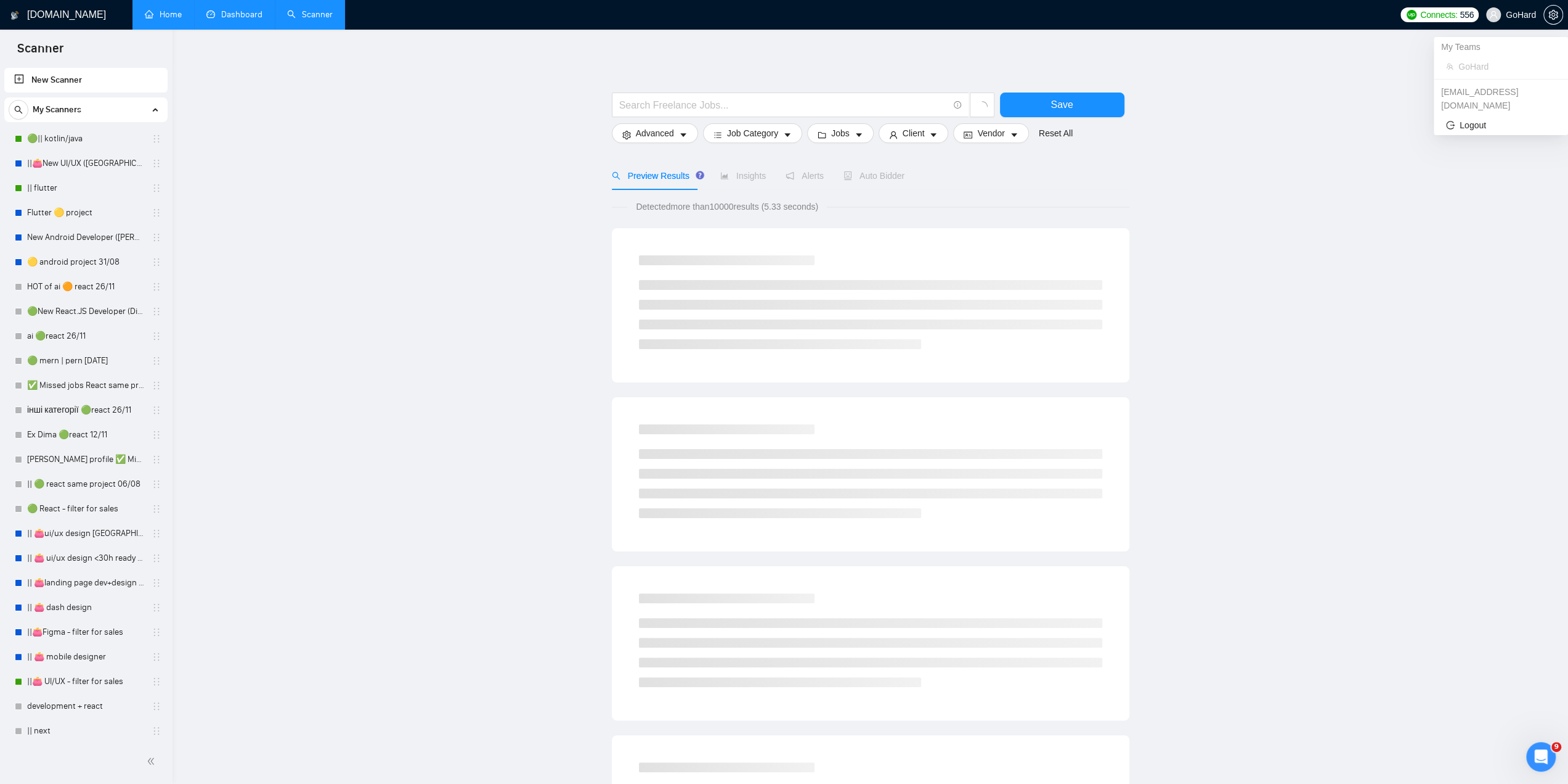
click at [1515, 15] on span "GoHard" at bounding box center [1520, 15] width 30 height 0
click at [1430, 15] on span "Connects:" at bounding box center [1439, 15] width 37 height 14
click at [1477, 137] on main "Save Advanced Job Category Jobs Client Vendor Reset All Preview Results Insight…" at bounding box center [870, 568] width 1356 height 1038
click at [1516, 15] on span "GoHard" at bounding box center [1520, 15] width 30 height 0
click at [307, 271] on main "Save Advanced Job Category Jobs Client Vendor Reset All Preview Results Insight…" at bounding box center [870, 568] width 1356 height 1038
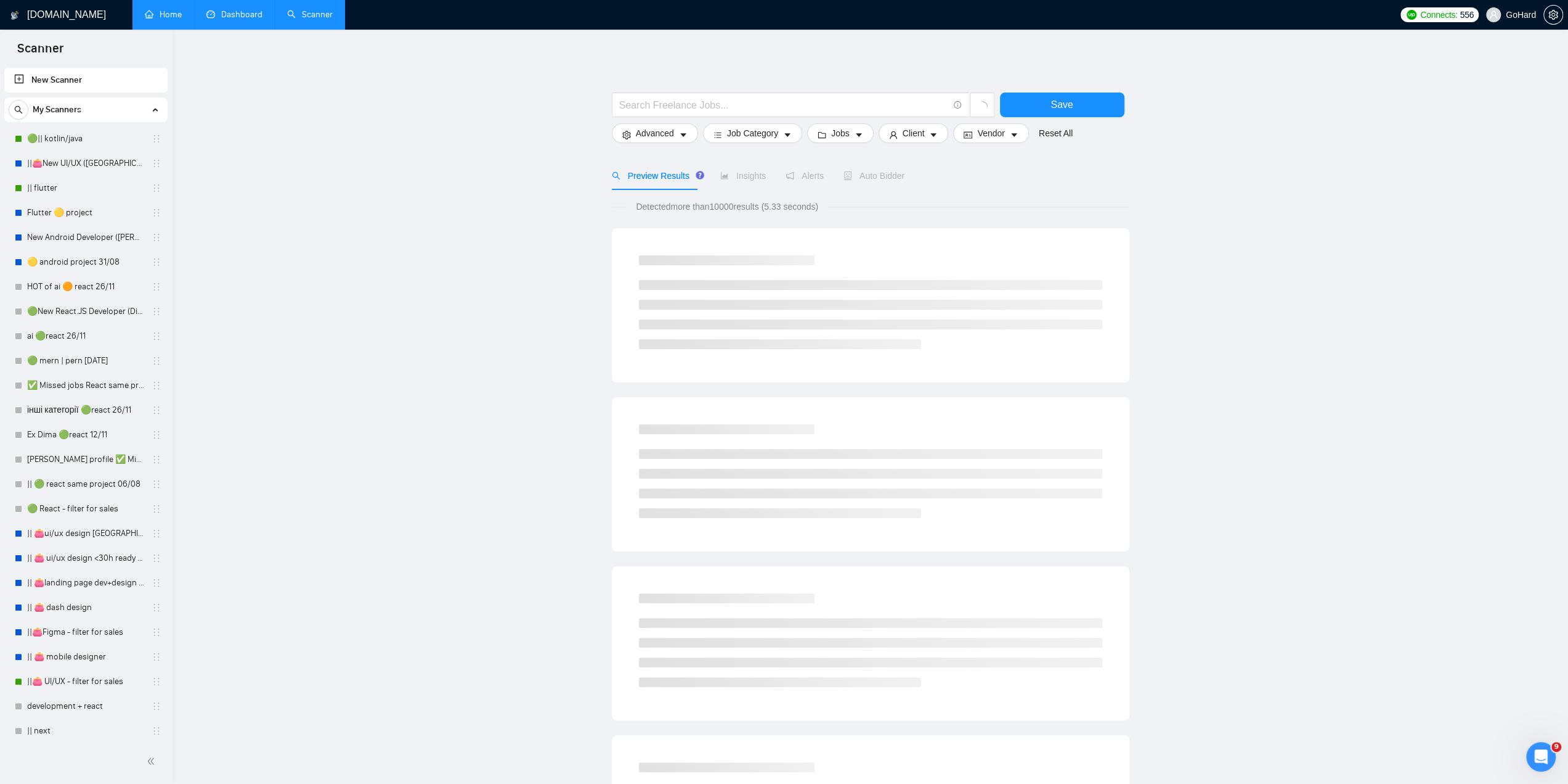
click at [170, 19] on link "Home" at bounding box center [163, 14] width 37 height 11
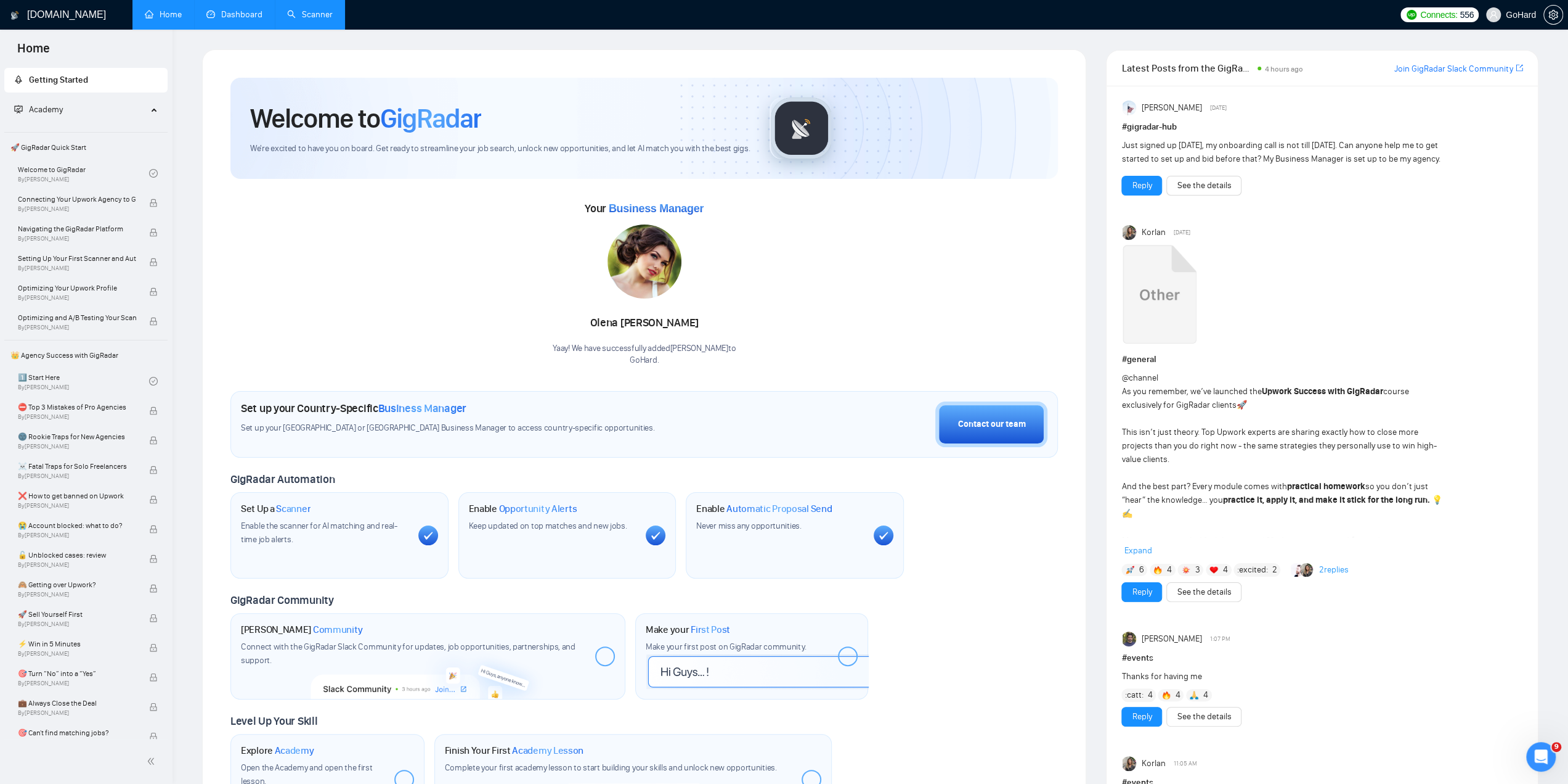
click at [237, 16] on link "Dashboard" at bounding box center [234, 14] width 56 height 11
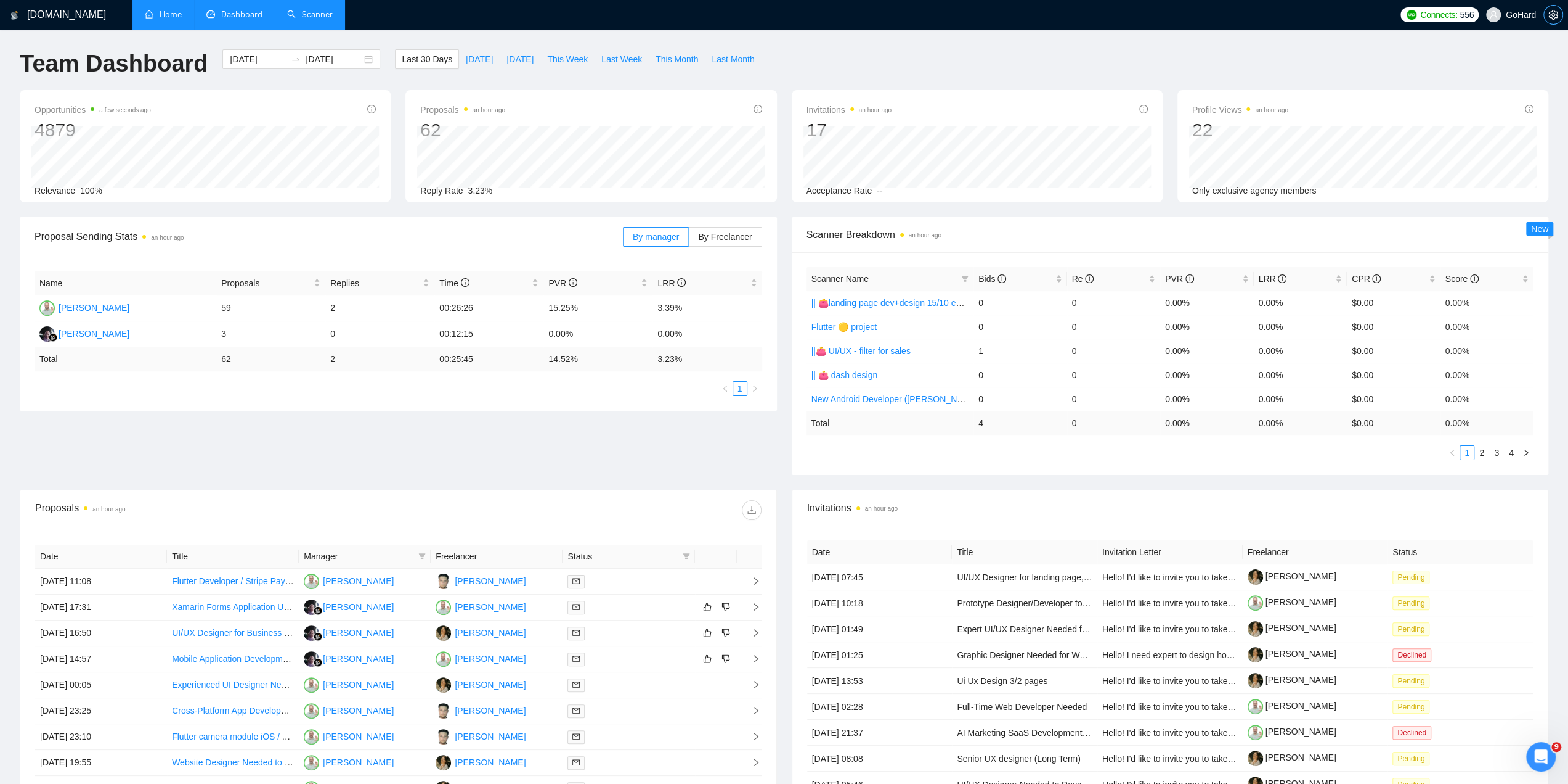
click at [1553, 17] on icon "setting" at bounding box center [1553, 15] width 10 height 10
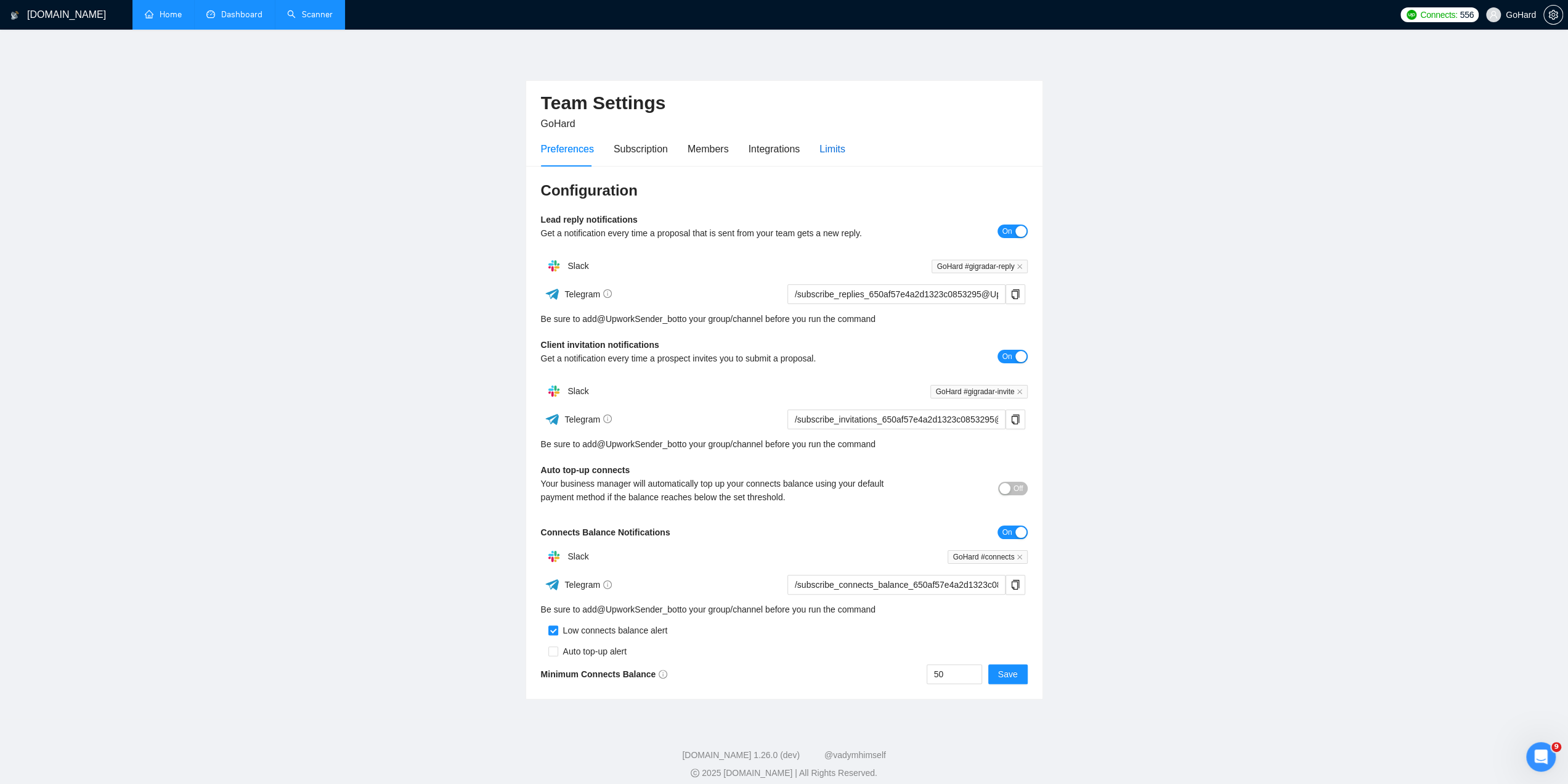
click at [840, 145] on div "Limits" at bounding box center [832, 149] width 26 height 15
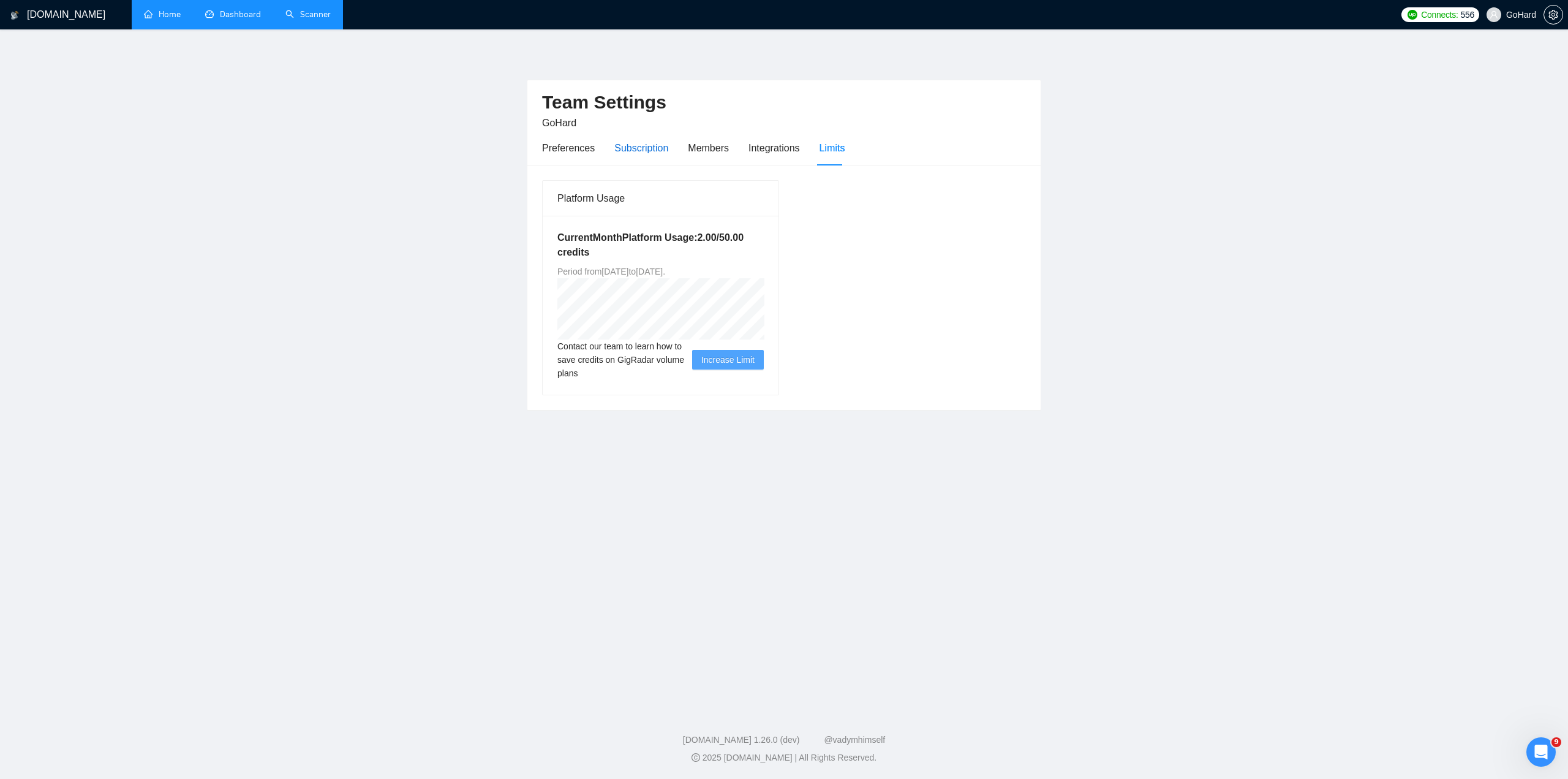
click at [637, 149] on div "Subscription" at bounding box center [641, 148] width 54 height 15
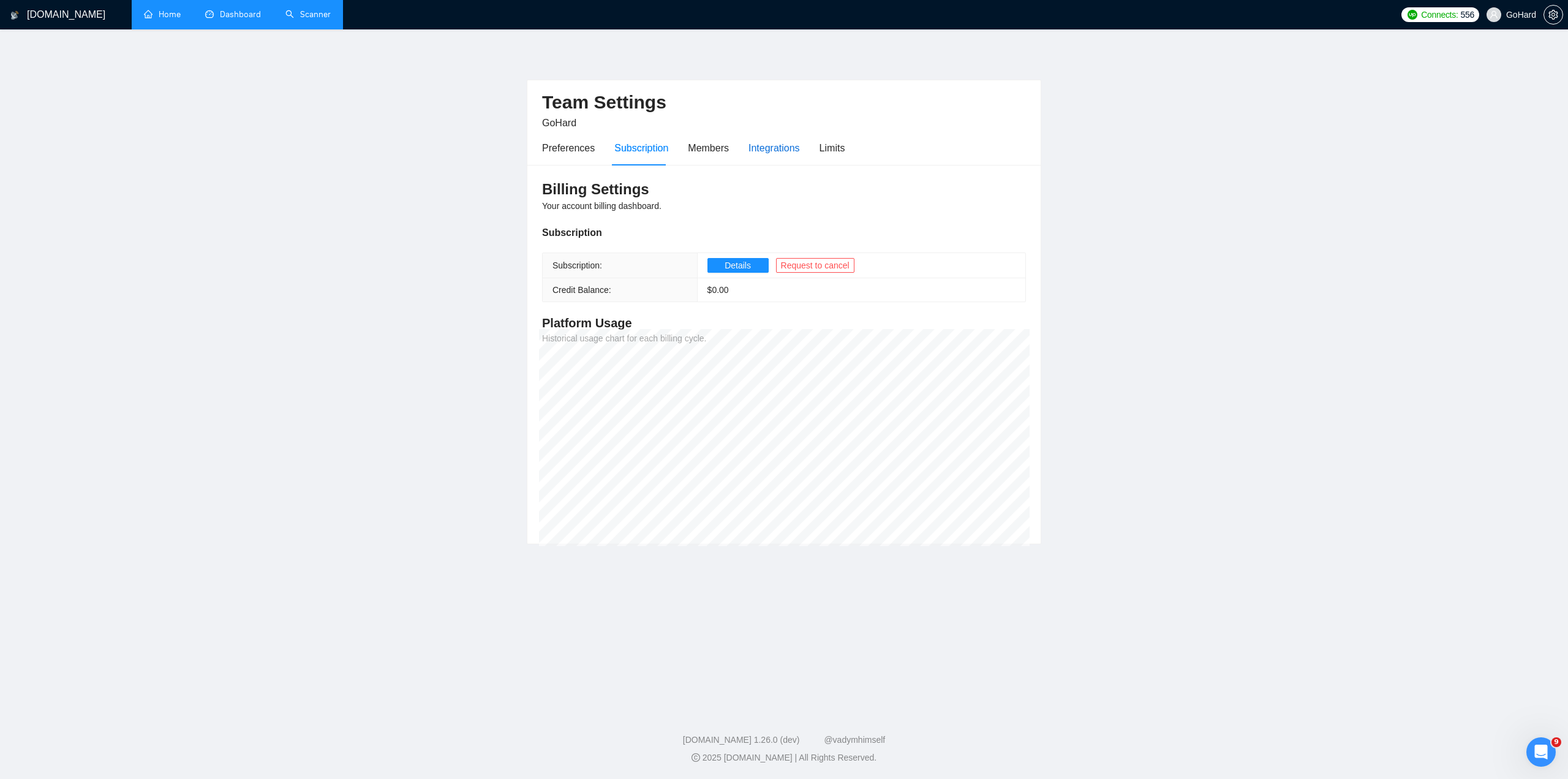
click at [779, 154] on div "Integrations" at bounding box center [774, 148] width 51 height 15
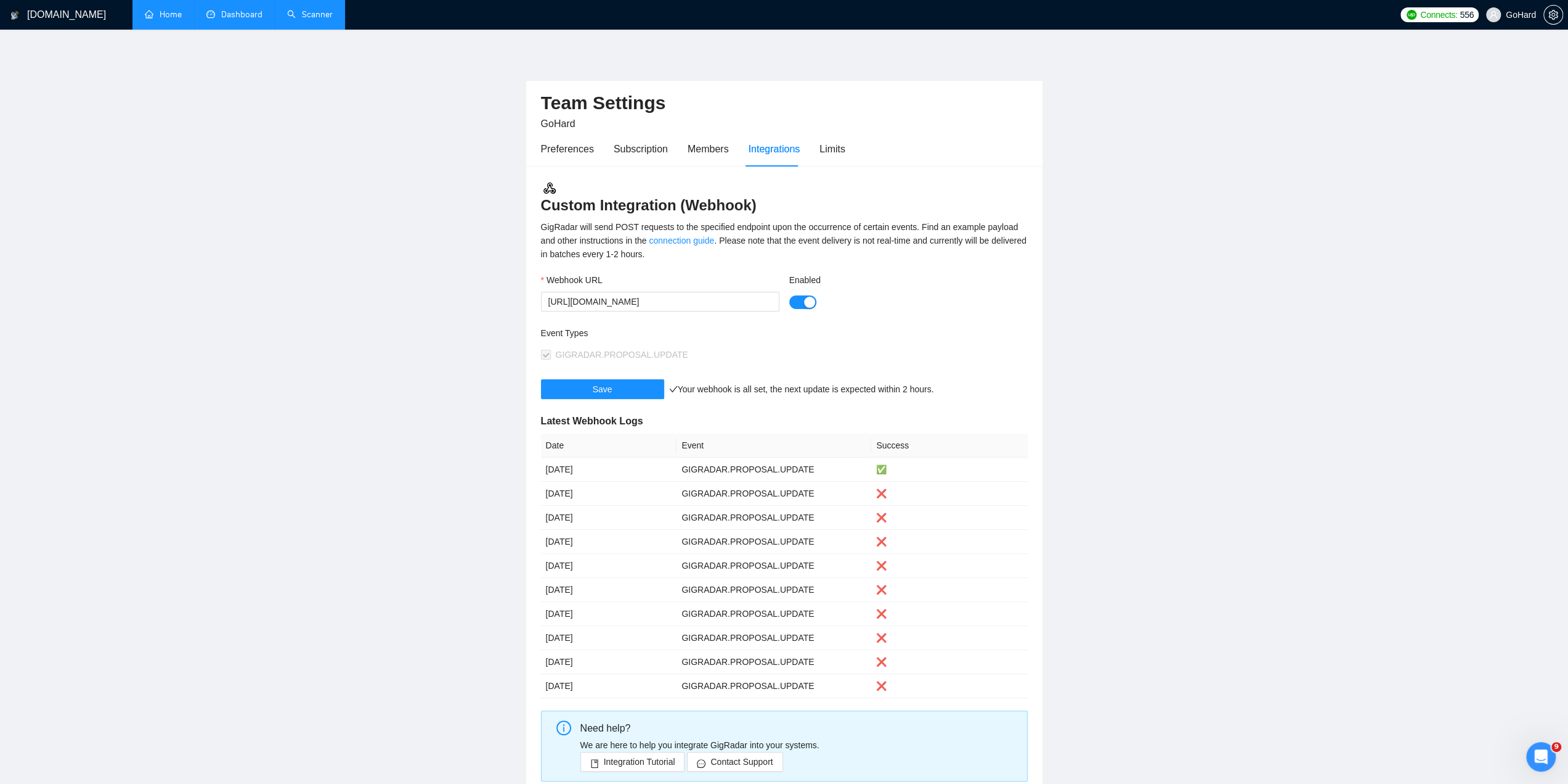
click at [797, 303] on button "Enabled" at bounding box center [803, 302] width 27 height 14
click at [640, 385] on button "Save" at bounding box center [602, 389] width 123 height 19
click at [814, 237] on div "GigRadar will send POST requests to the specified endpoint upon the occurrence …" at bounding box center [784, 240] width 487 height 40
click at [816, 237] on div "GigRadar will send POST requests to the specified endpoint upon the occurrence …" at bounding box center [784, 240] width 487 height 40
click at [226, 18] on link "Dashboard" at bounding box center [234, 14] width 56 height 11
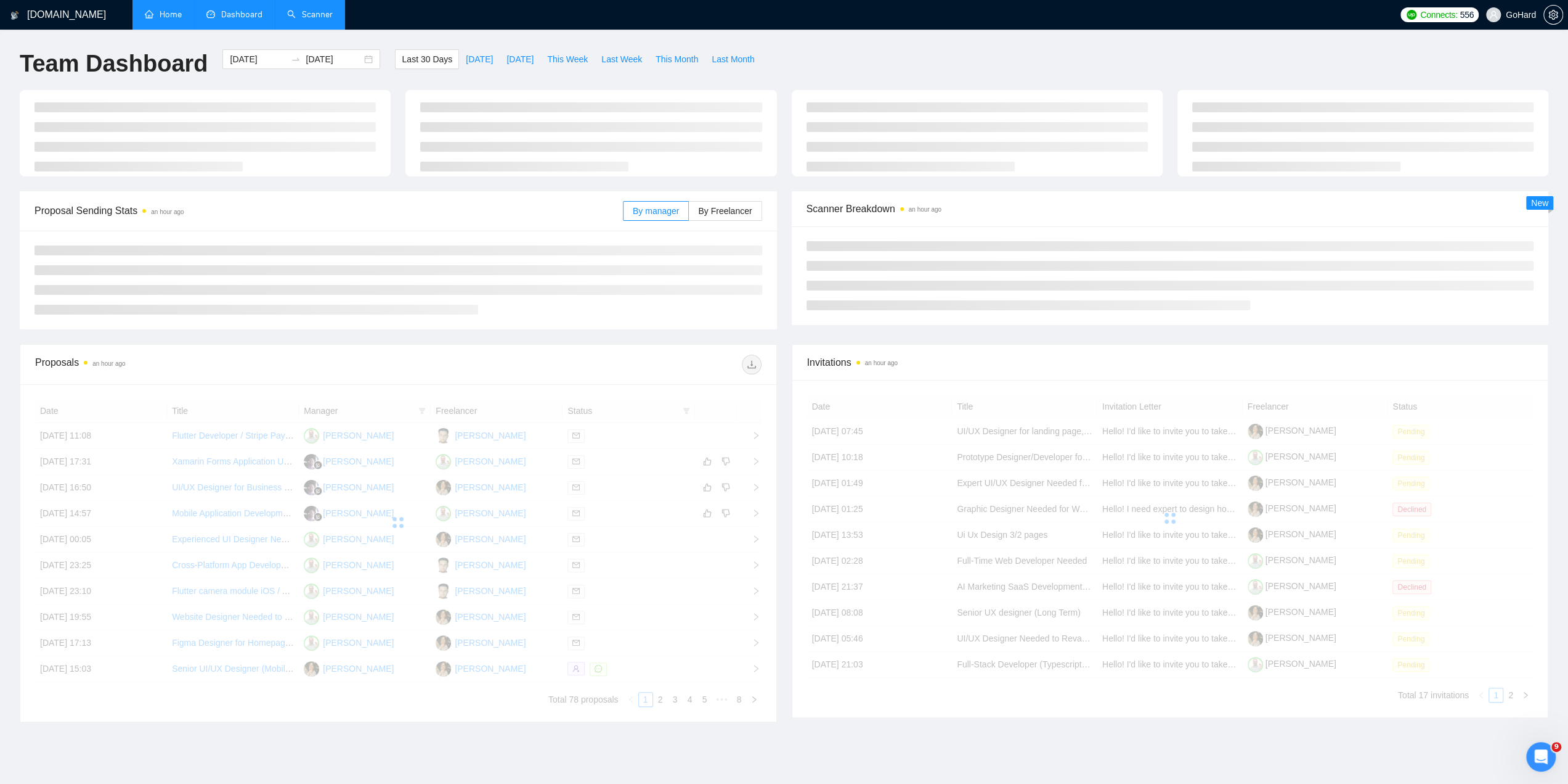
click at [319, 19] on link "Scanner" at bounding box center [310, 14] width 45 height 11
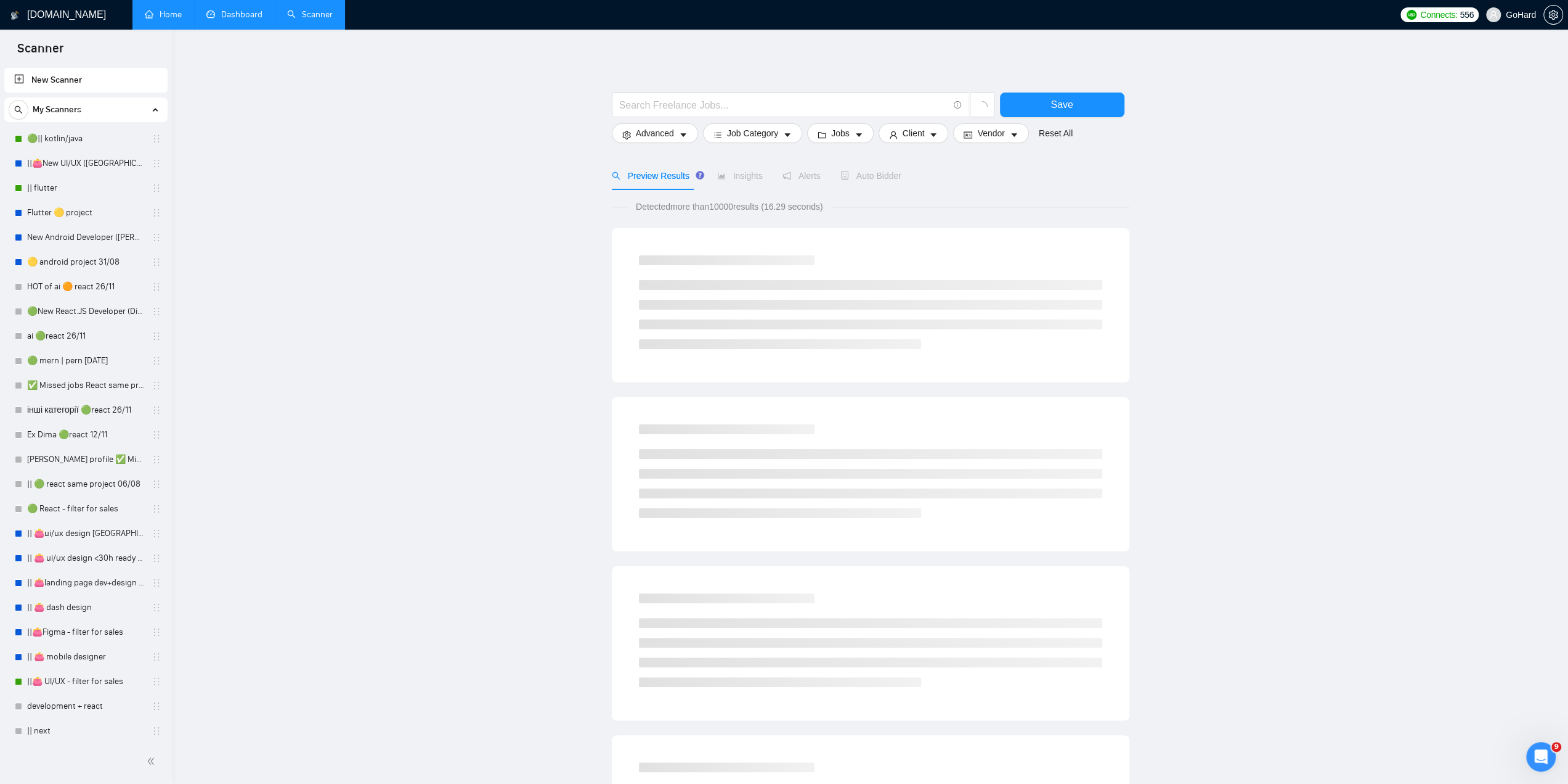
click at [239, 14] on link "Dashboard" at bounding box center [234, 14] width 56 height 11
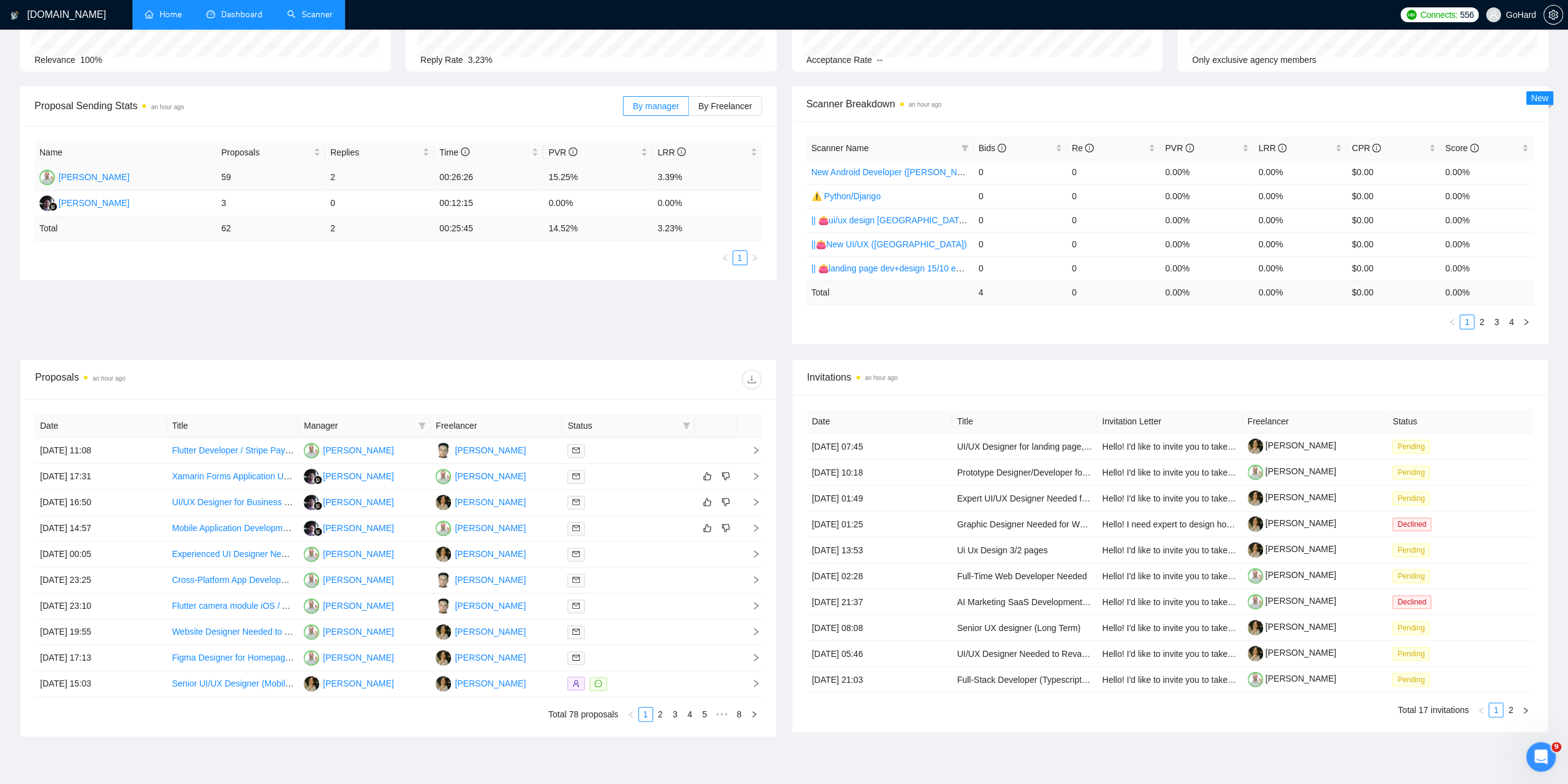
scroll to position [144, 0]
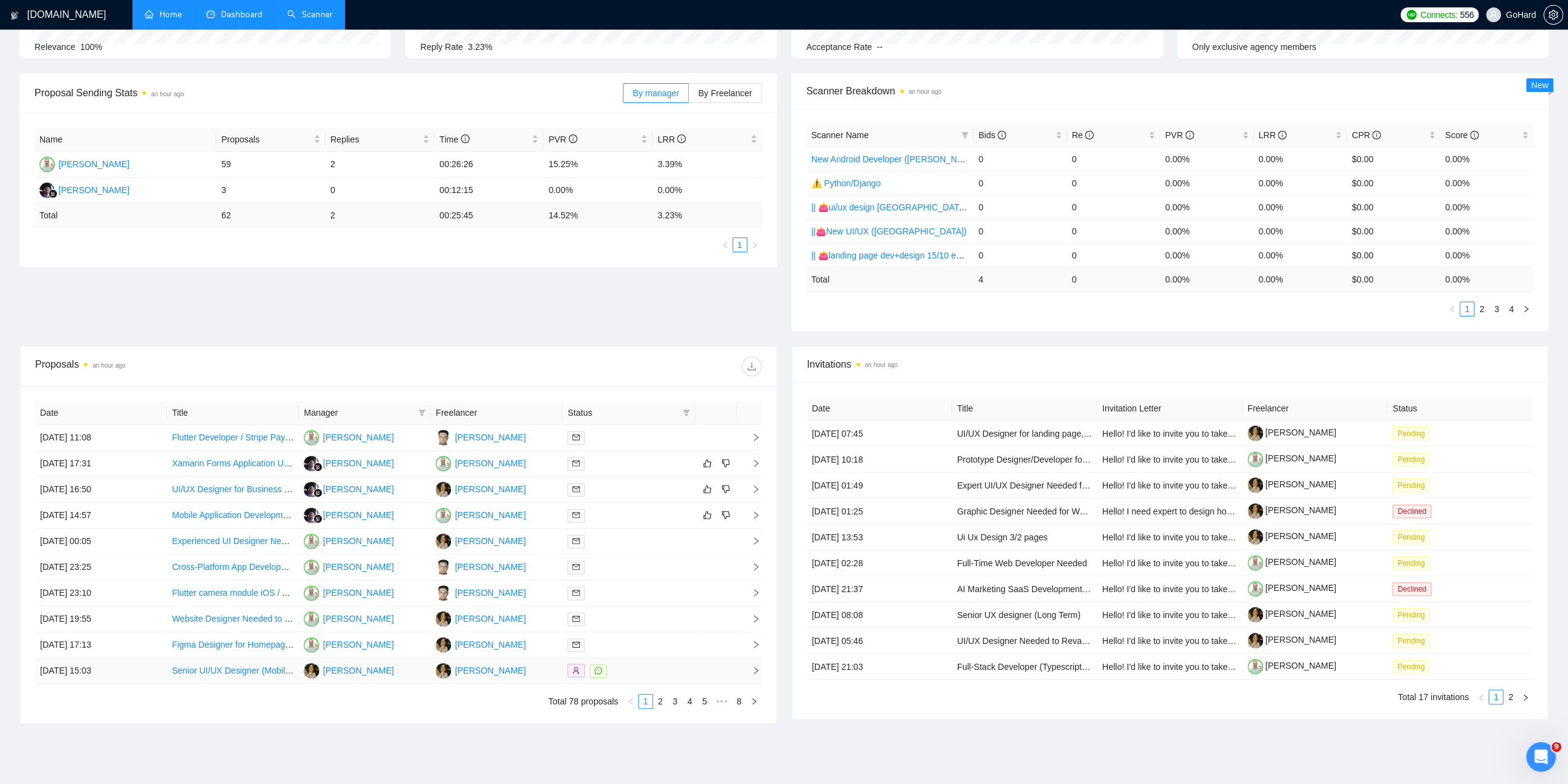
click at [626, 669] on div at bounding box center [628, 671] width 122 height 15
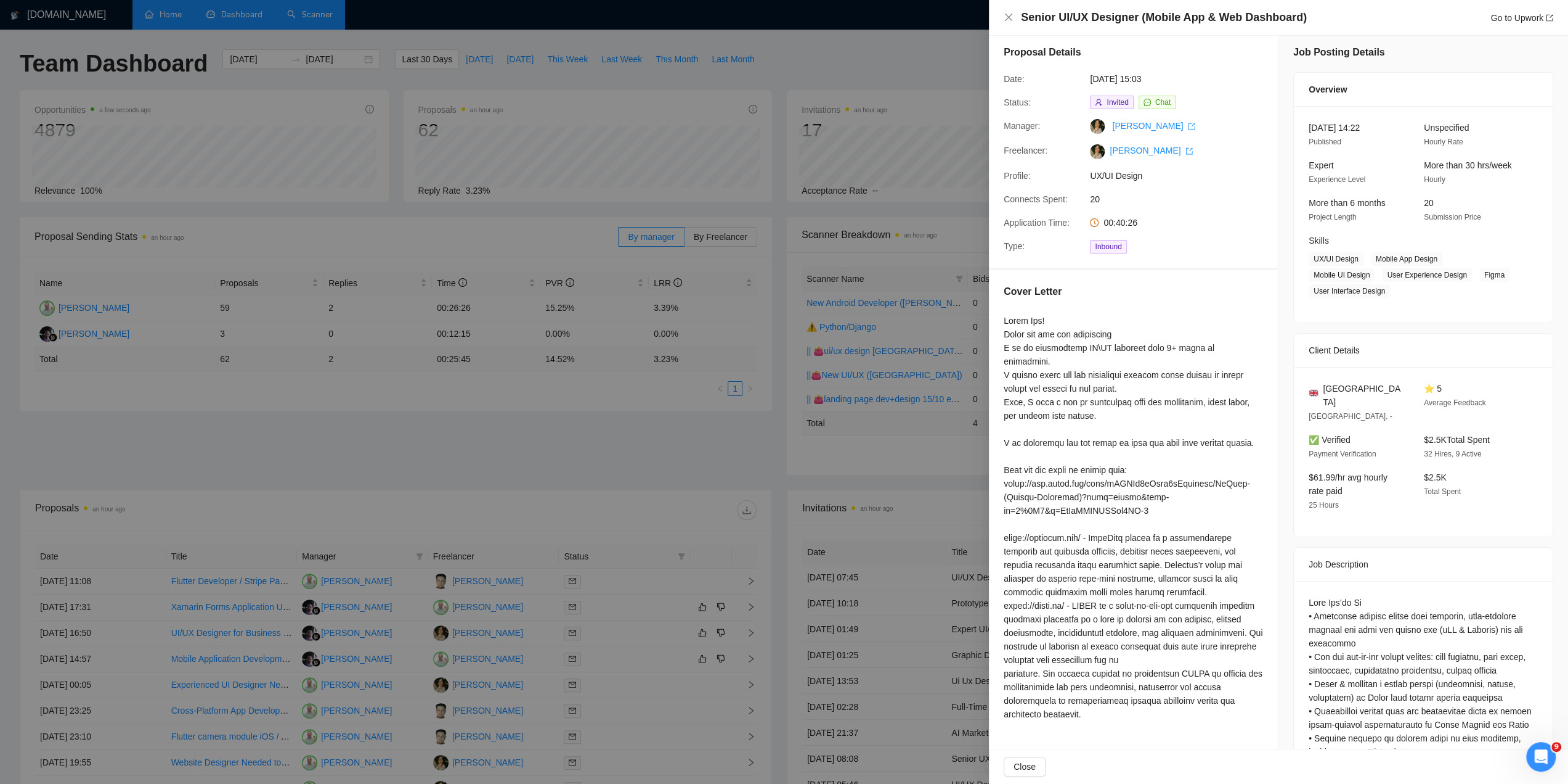
scroll to position [0, 0]
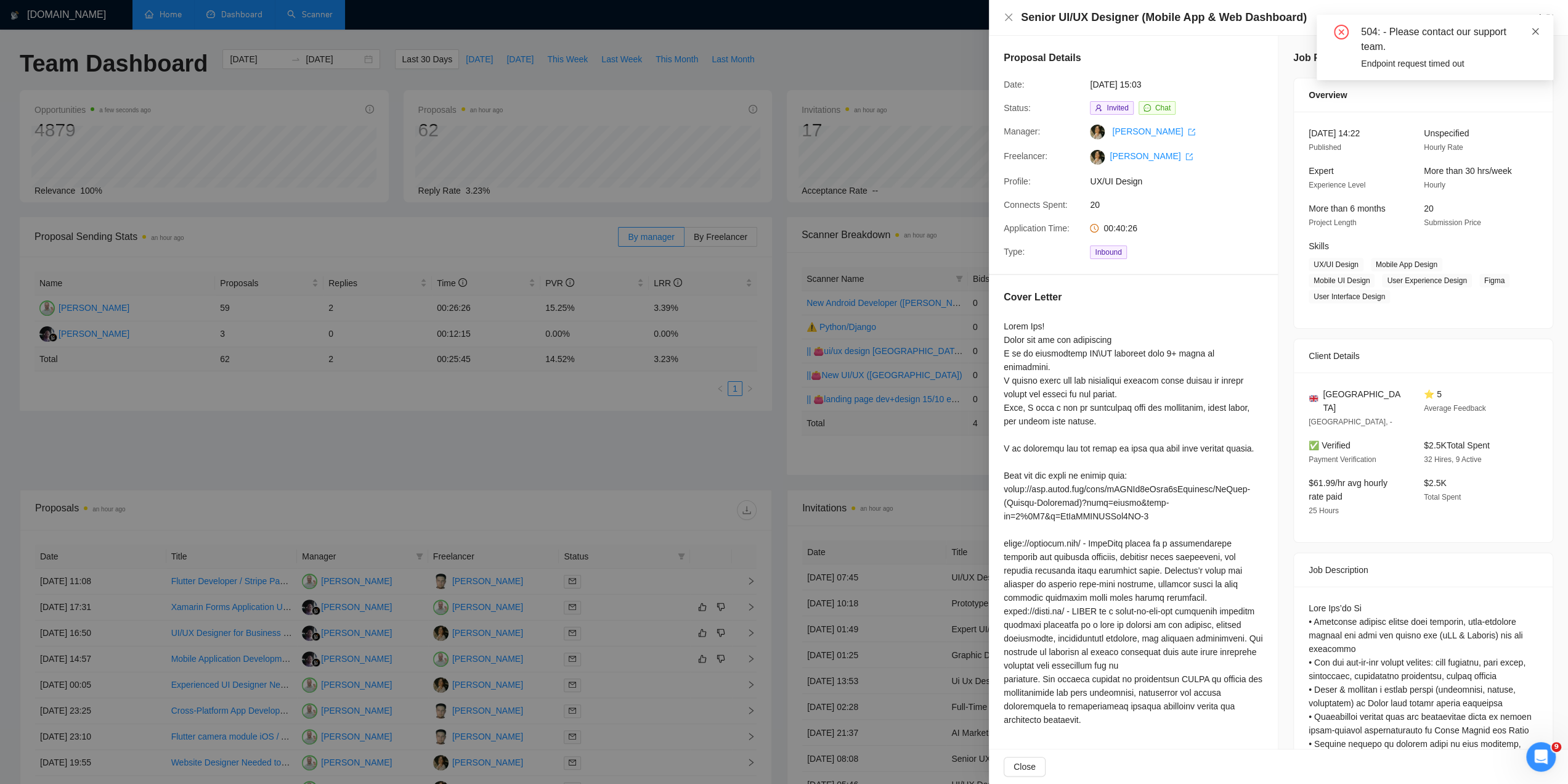
click at [1532, 35] on icon "close" at bounding box center [1536, 32] width 9 height 9
click at [694, 452] on div at bounding box center [784, 392] width 1568 height 784
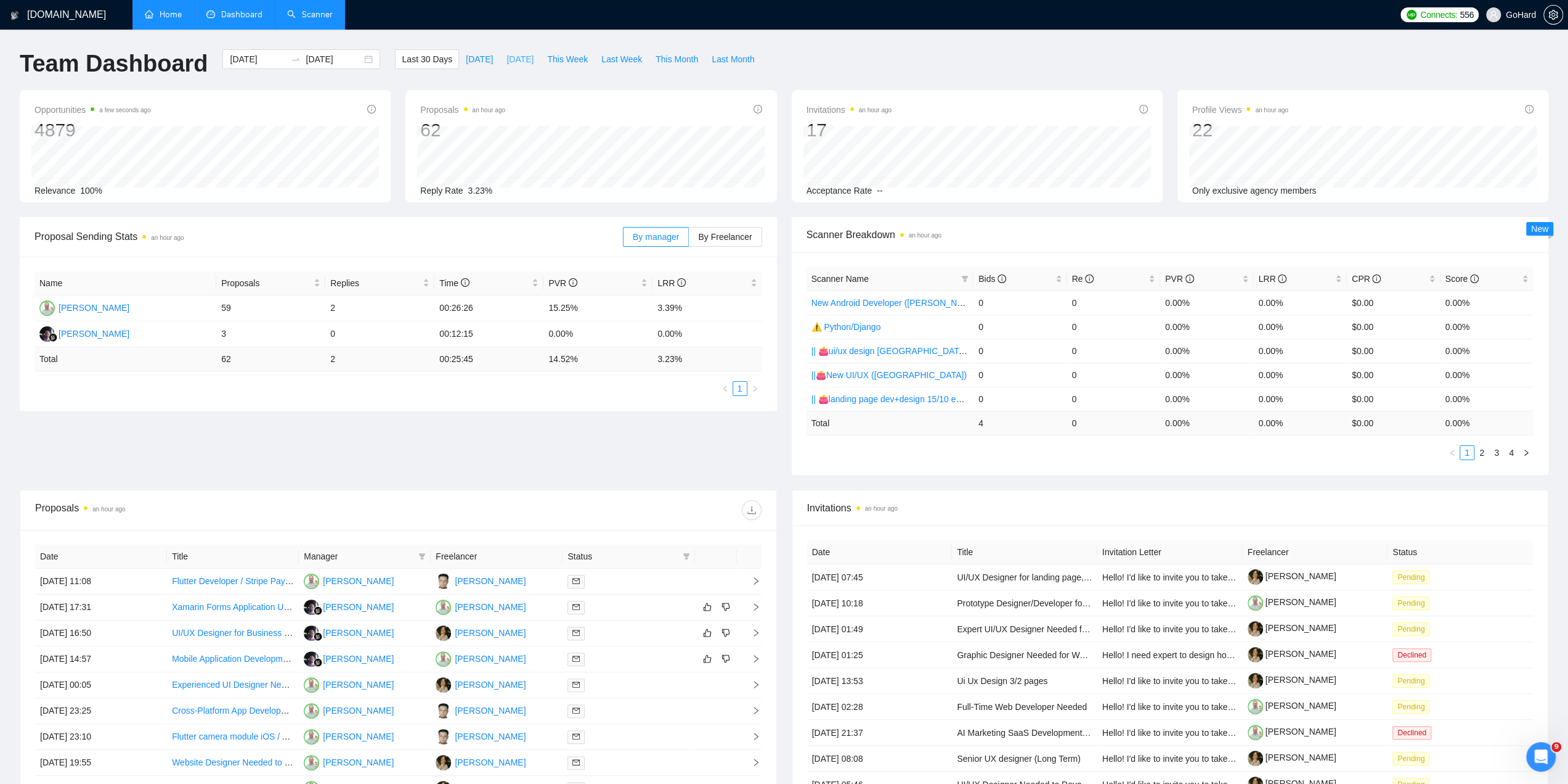
click at [513, 57] on span "Yesterday" at bounding box center [520, 59] width 27 height 14
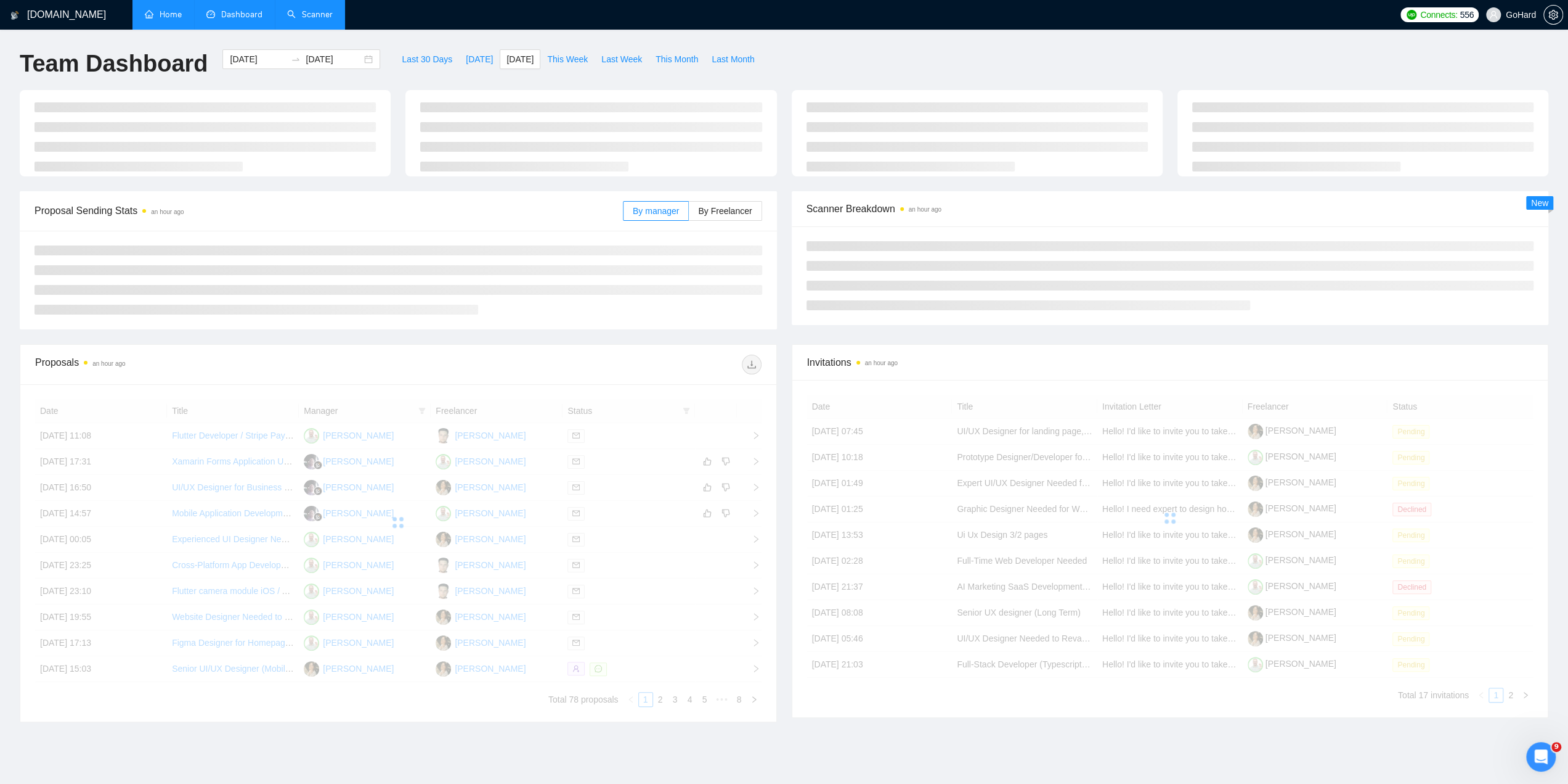
type input "2025-08-27"
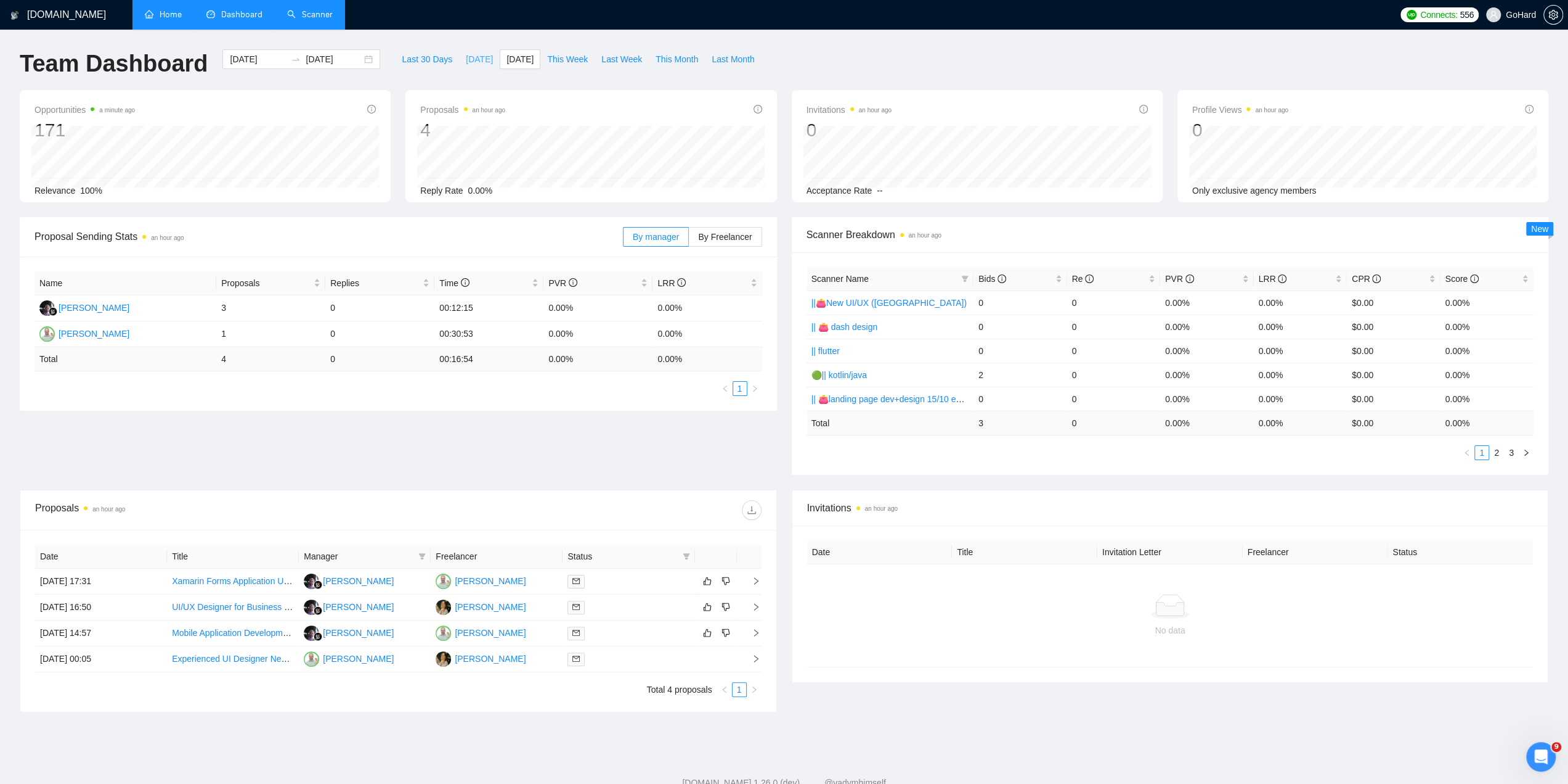
click at [466, 58] on span "Today" at bounding box center [480, 59] width 27 height 14
type input "2025-08-28"
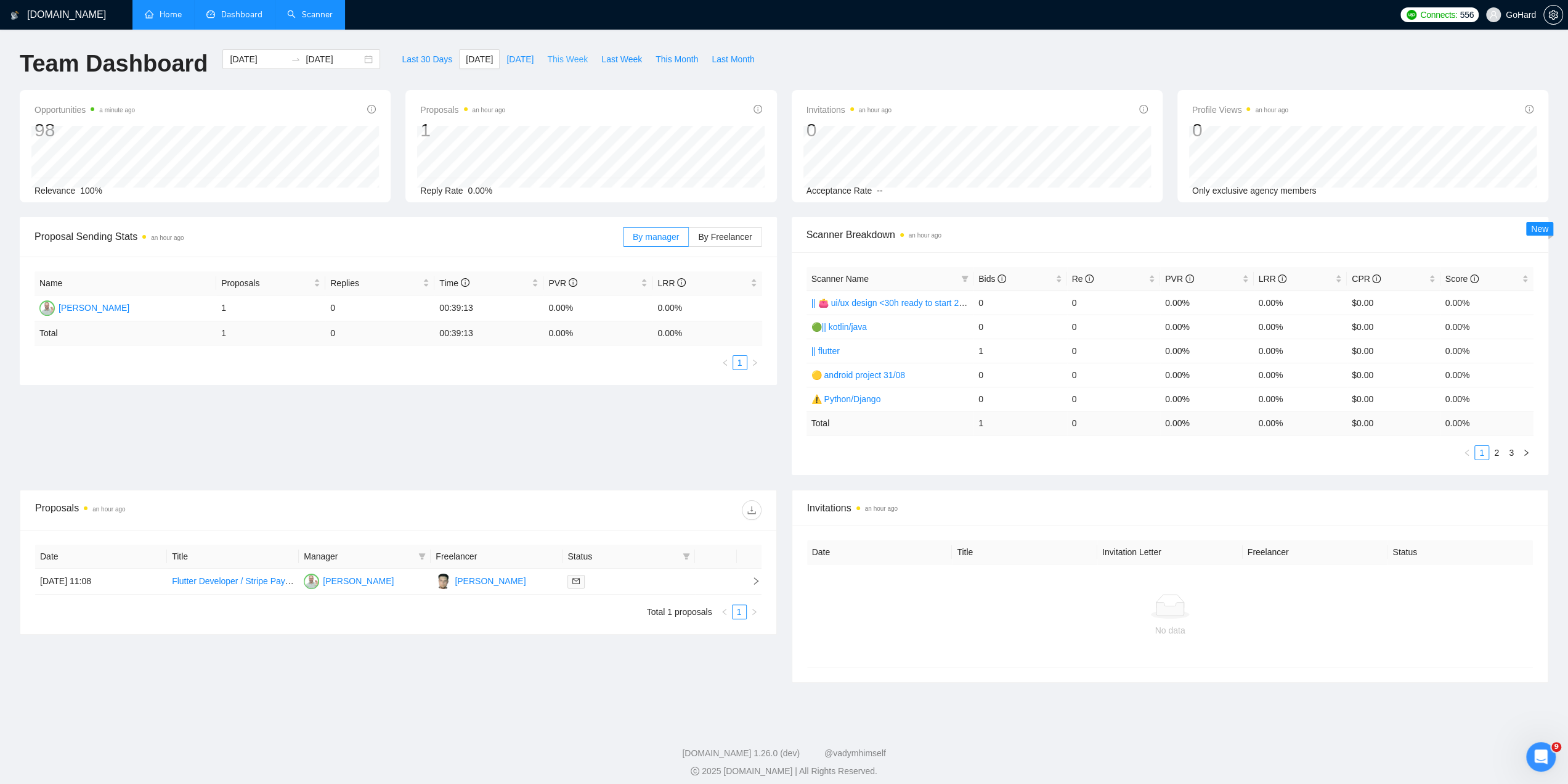
click at [551, 60] on span "This Week" at bounding box center [568, 59] width 40 height 14
type input "2025-08-25"
type input "2025-08-31"
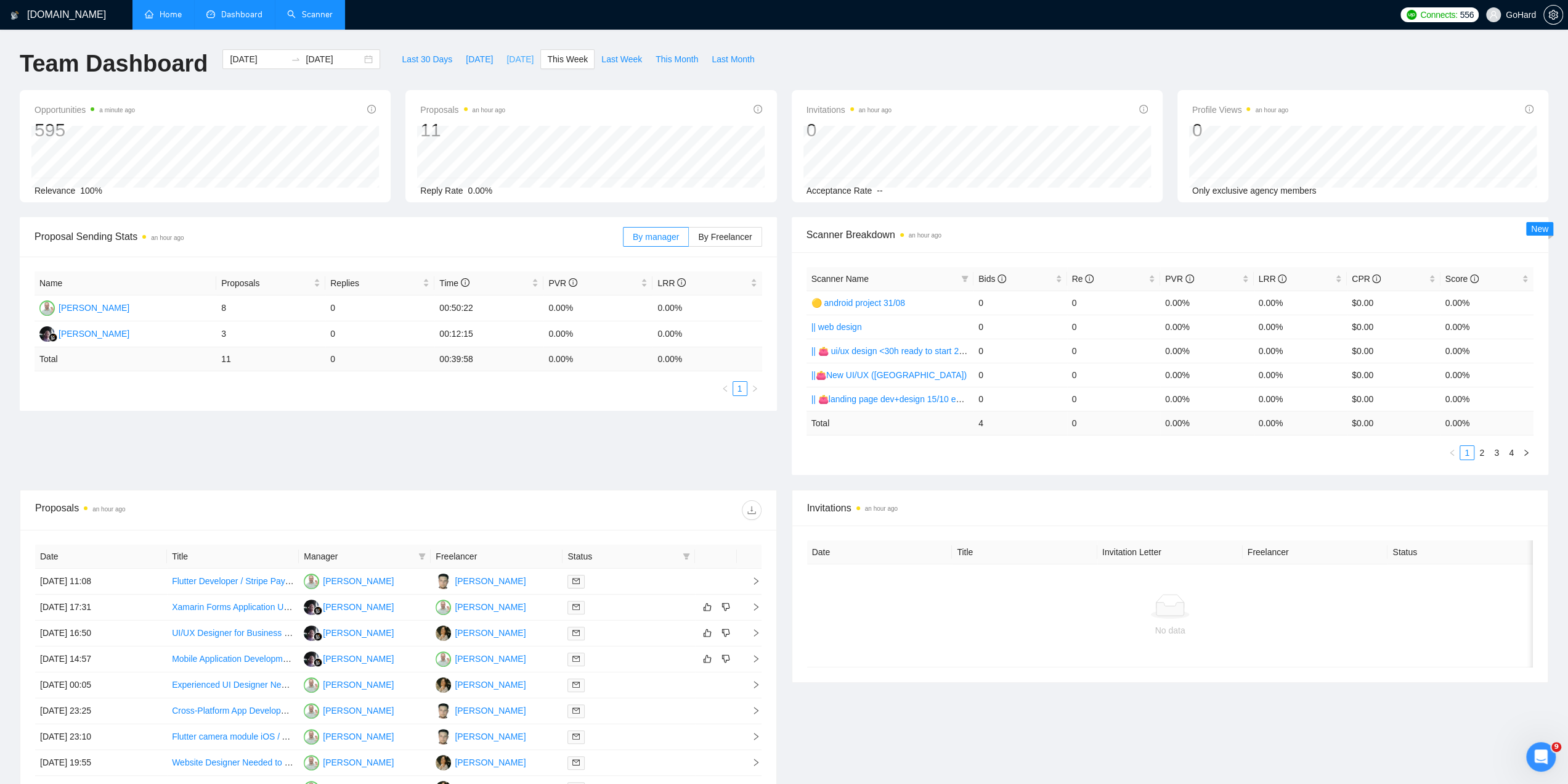
click at [506, 55] on span "Yesterday" at bounding box center [520, 59] width 27 height 14
type input "2025-08-27"
